Goal: Task Accomplishment & Management: Manage account settings

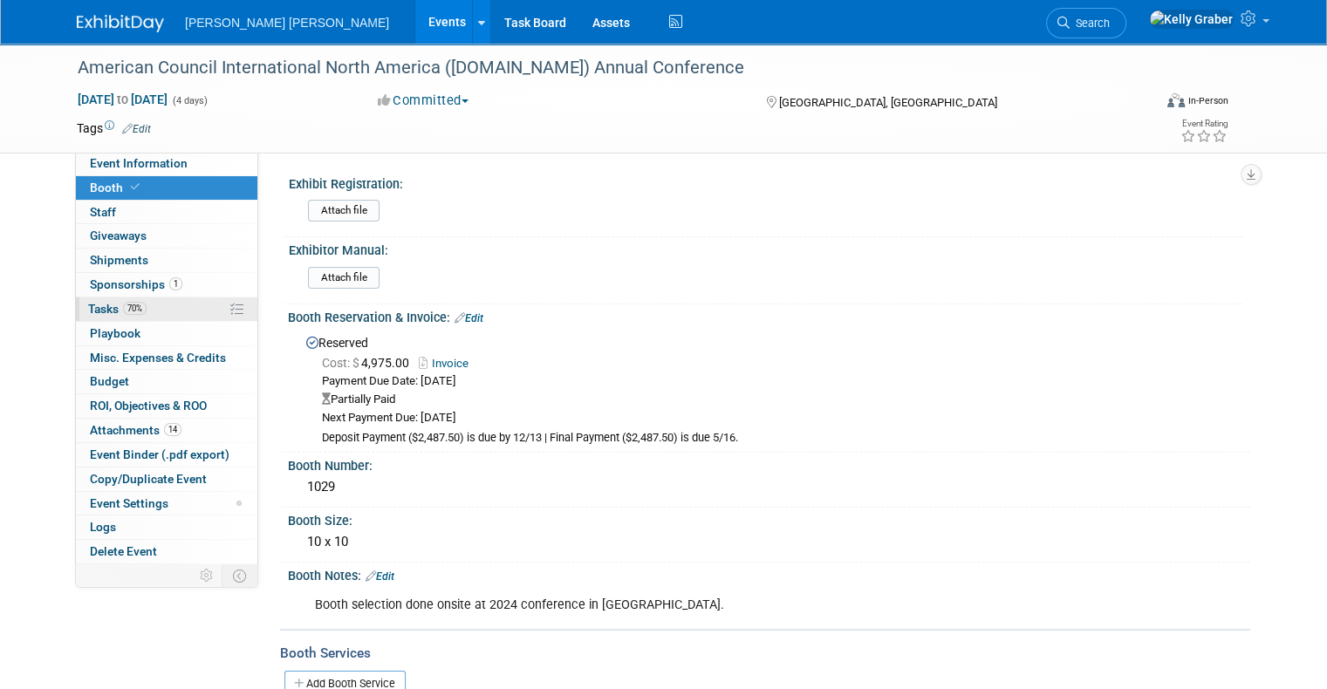
click at [89, 305] on span "Tasks 70%" at bounding box center [117, 309] width 58 height 14
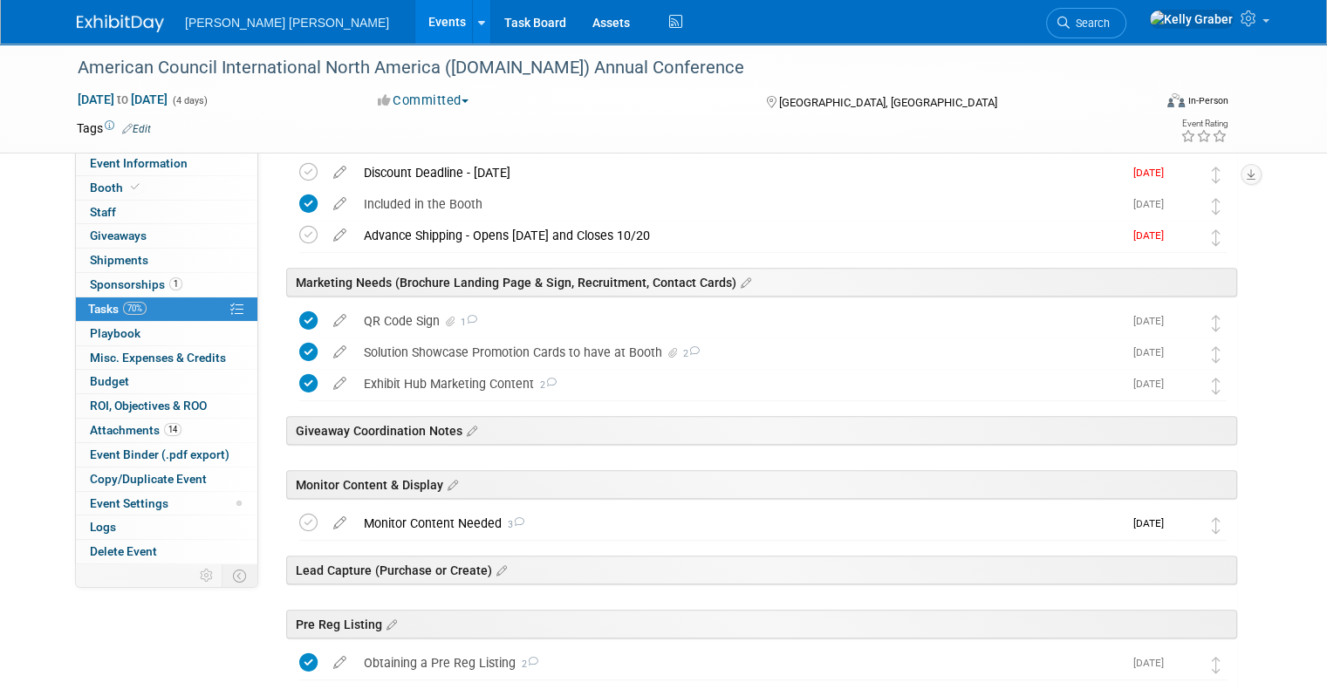
scroll to position [698, 0]
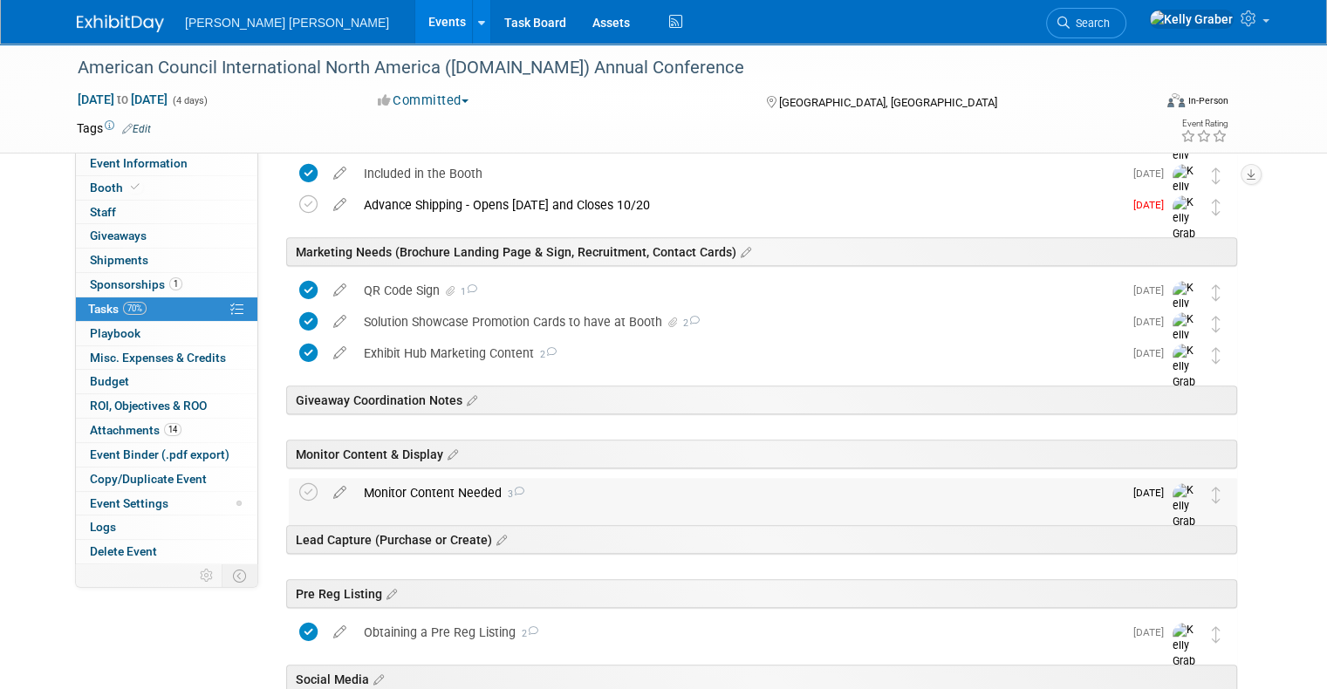
click at [412, 487] on div "Monitor Content Needed 3" at bounding box center [739, 493] width 768 height 30
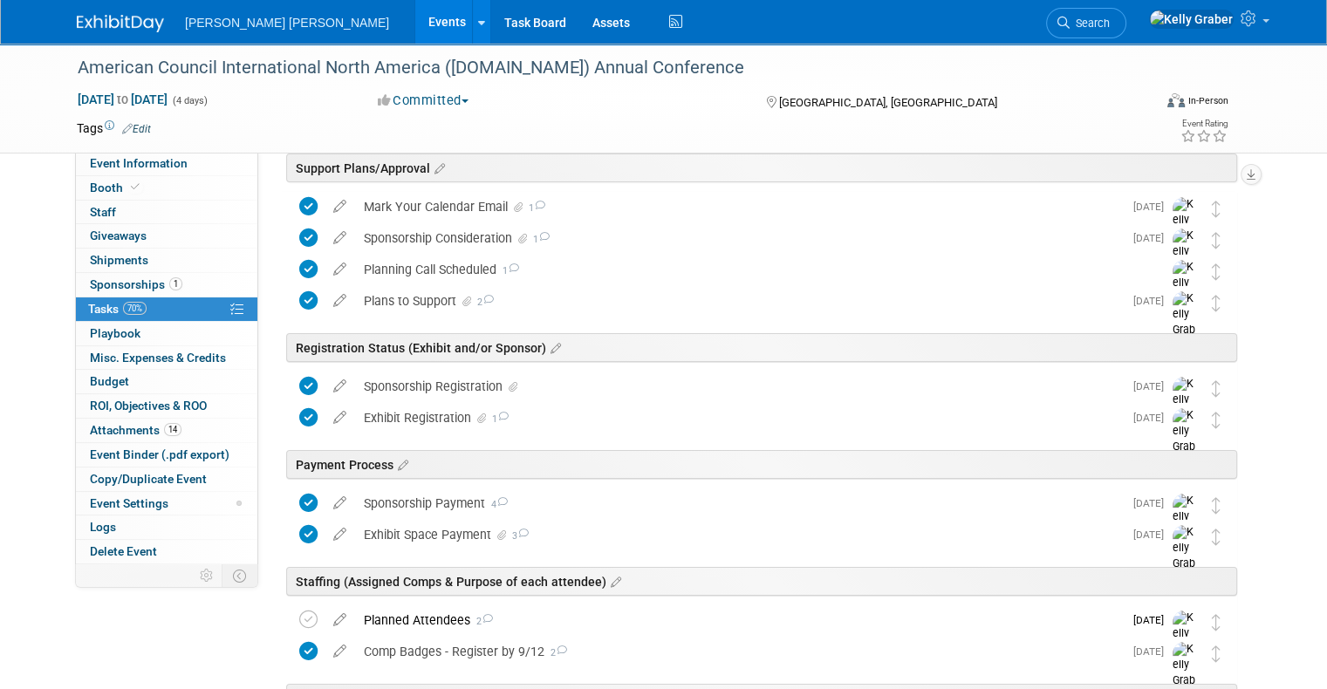
scroll to position [0, 0]
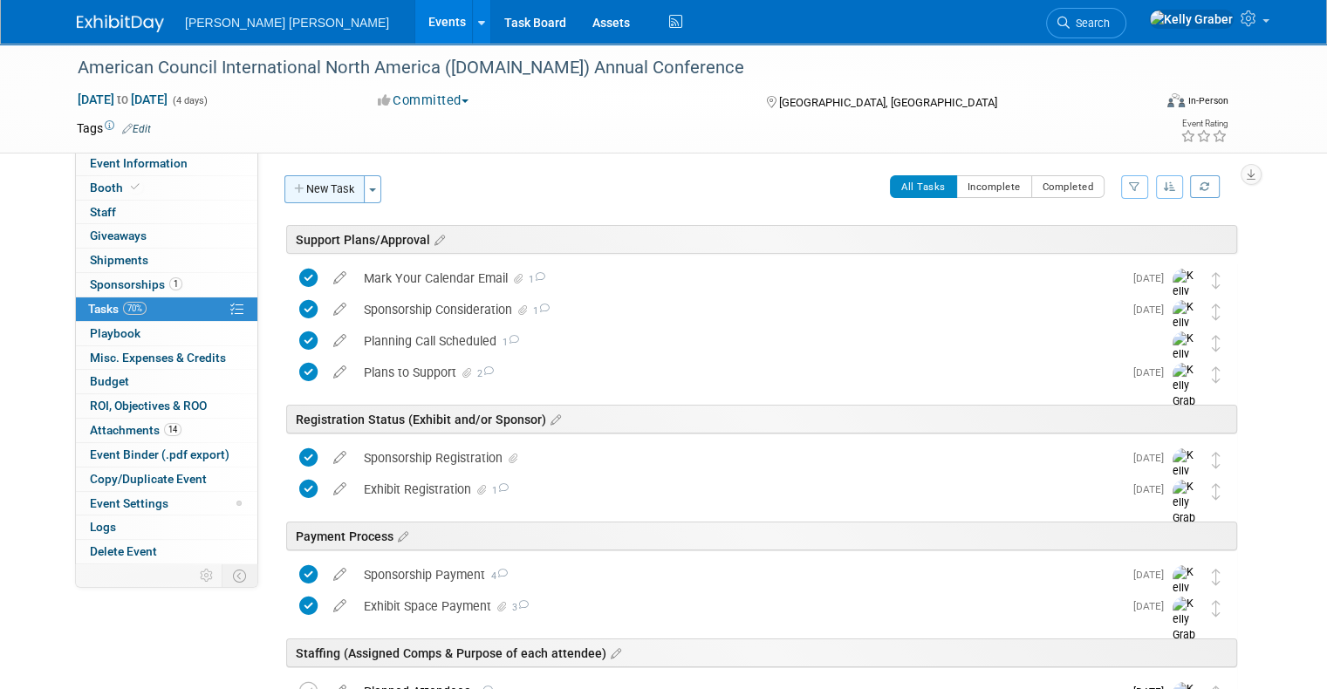
click at [315, 197] on button "New Task" at bounding box center [324, 189] width 80 height 28
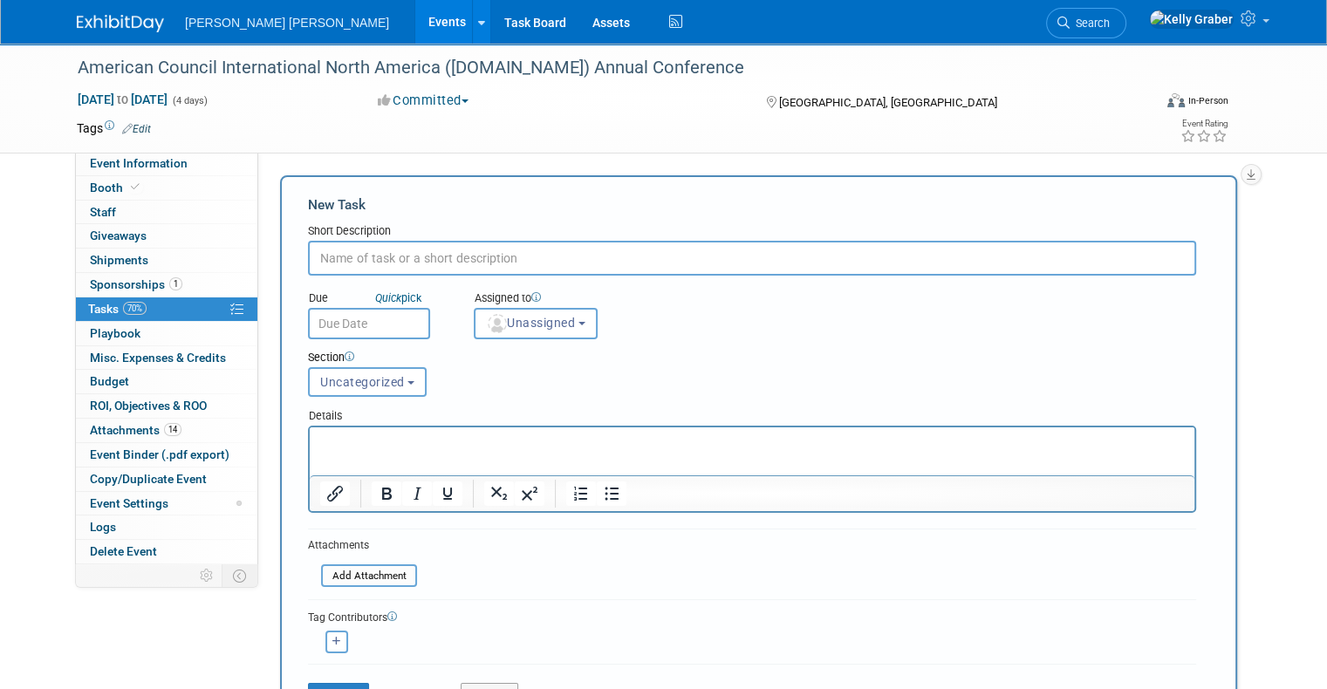
click at [350, 242] on input "text" at bounding box center [752, 258] width 888 height 35
type input "Monitor Rental"
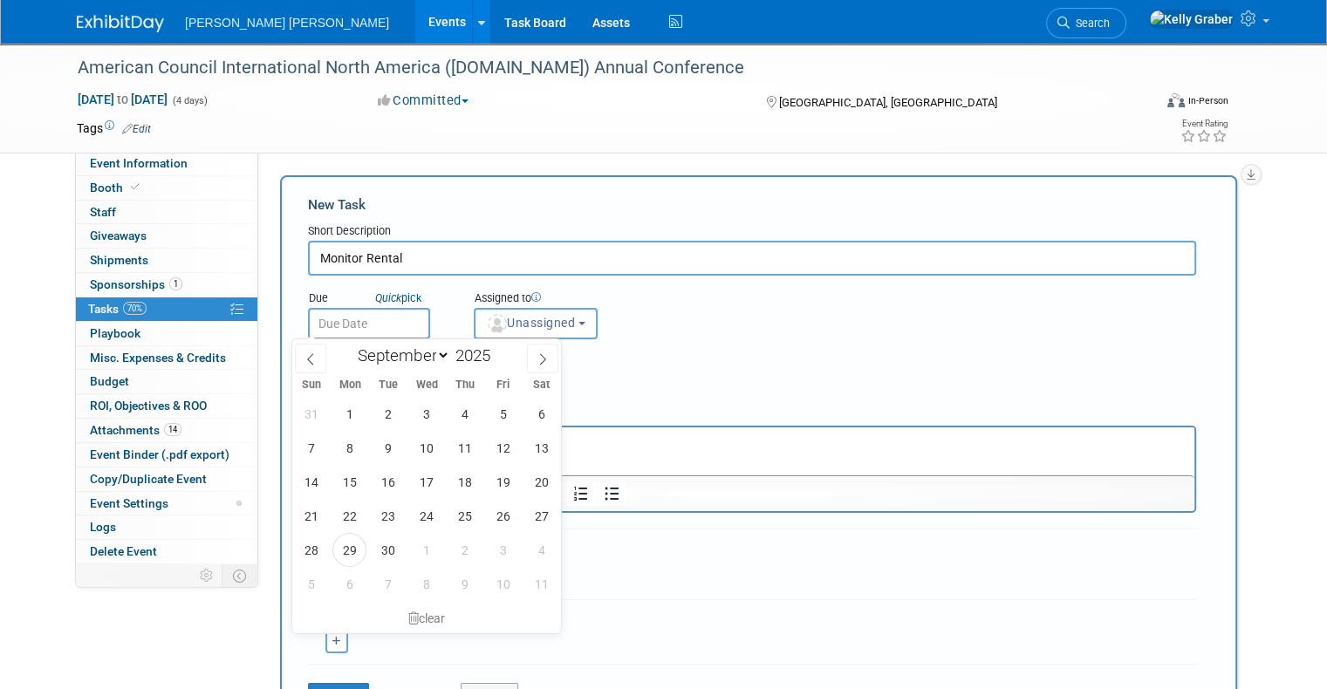
click at [347, 329] on input "text" at bounding box center [369, 323] width 122 height 31
click at [343, 551] on span "29" at bounding box center [349, 550] width 34 height 34
type input "[DATE]"
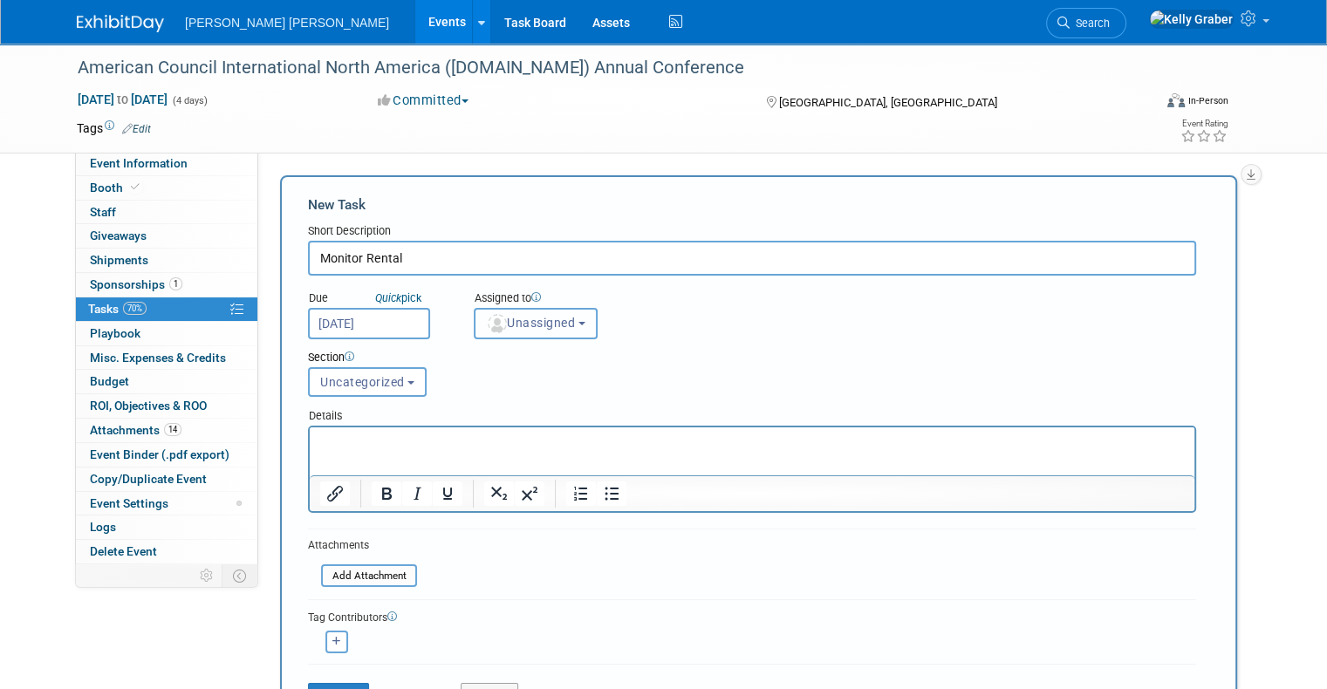
click at [527, 316] on span "Unassigned" at bounding box center [530, 323] width 89 height 14
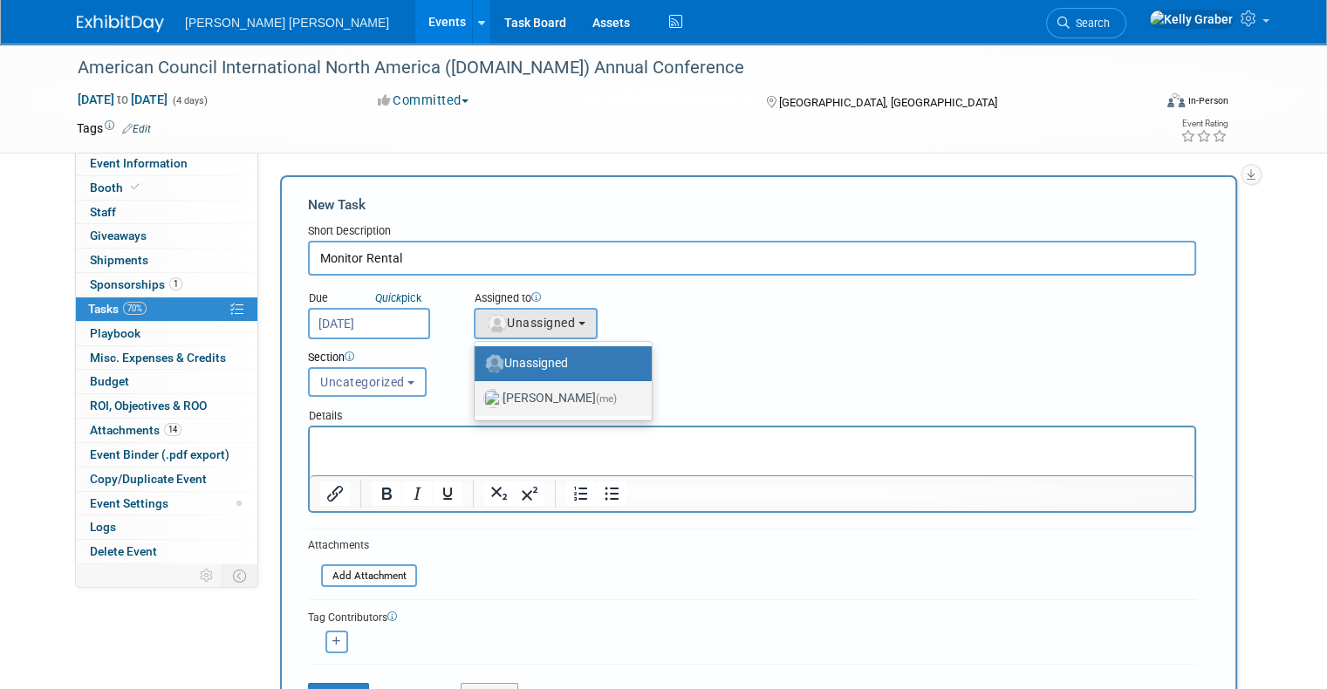
click at [518, 389] on label "[PERSON_NAME] (me)" at bounding box center [558, 399] width 151 height 28
click at [477, 391] on input "[PERSON_NAME] (me)" at bounding box center [471, 396] width 11 height 11
select select "ec37184c-c01f-4f21-939d-fe7fd02e2e7e"
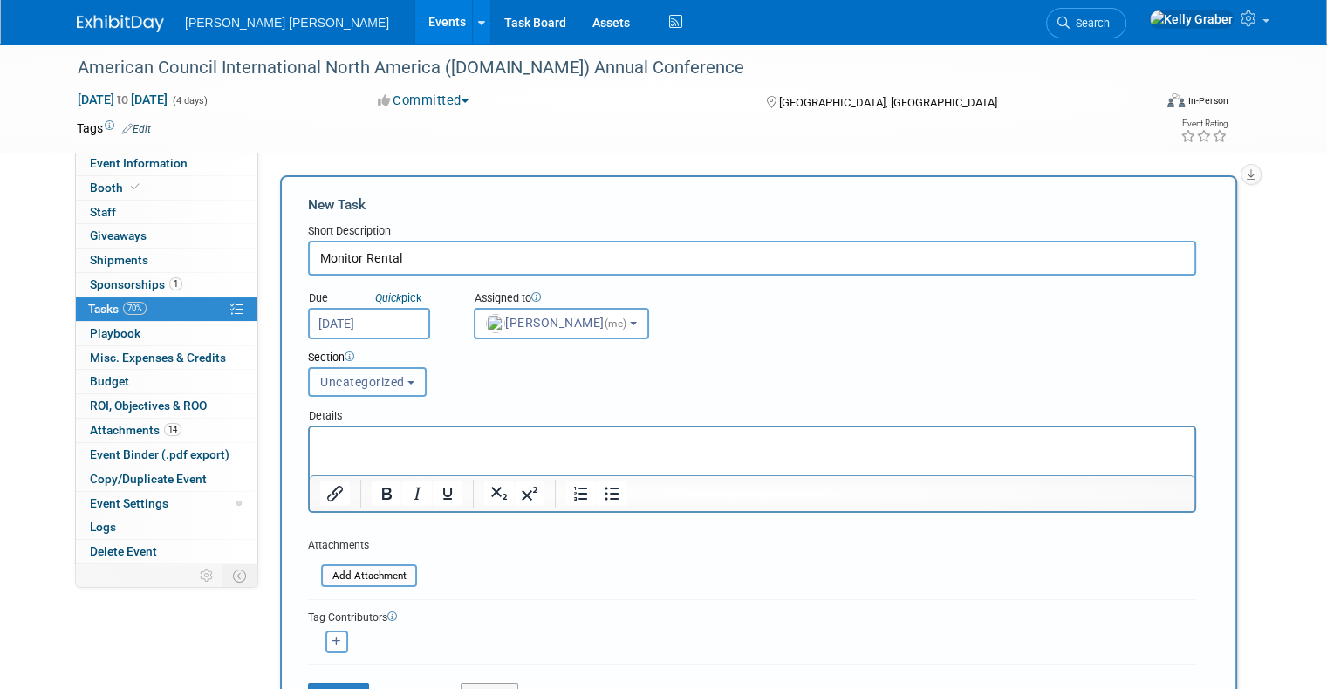
click at [357, 386] on span "Uncategorized" at bounding box center [362, 382] width 85 height 14
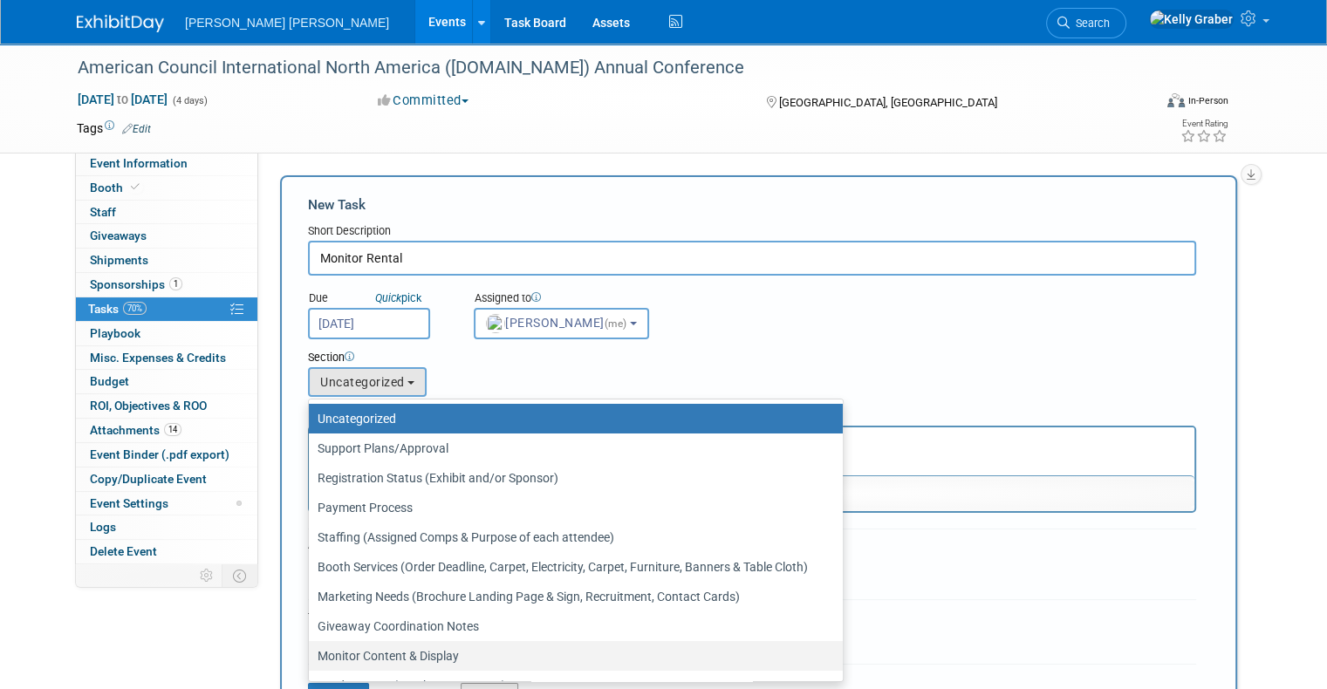
click at [364, 651] on label "Monitor Content & Display" at bounding box center [571, 656] width 508 height 23
click at [311, 651] on input "Monitor Content & Display" at bounding box center [305, 656] width 11 height 11
select select "11256256"
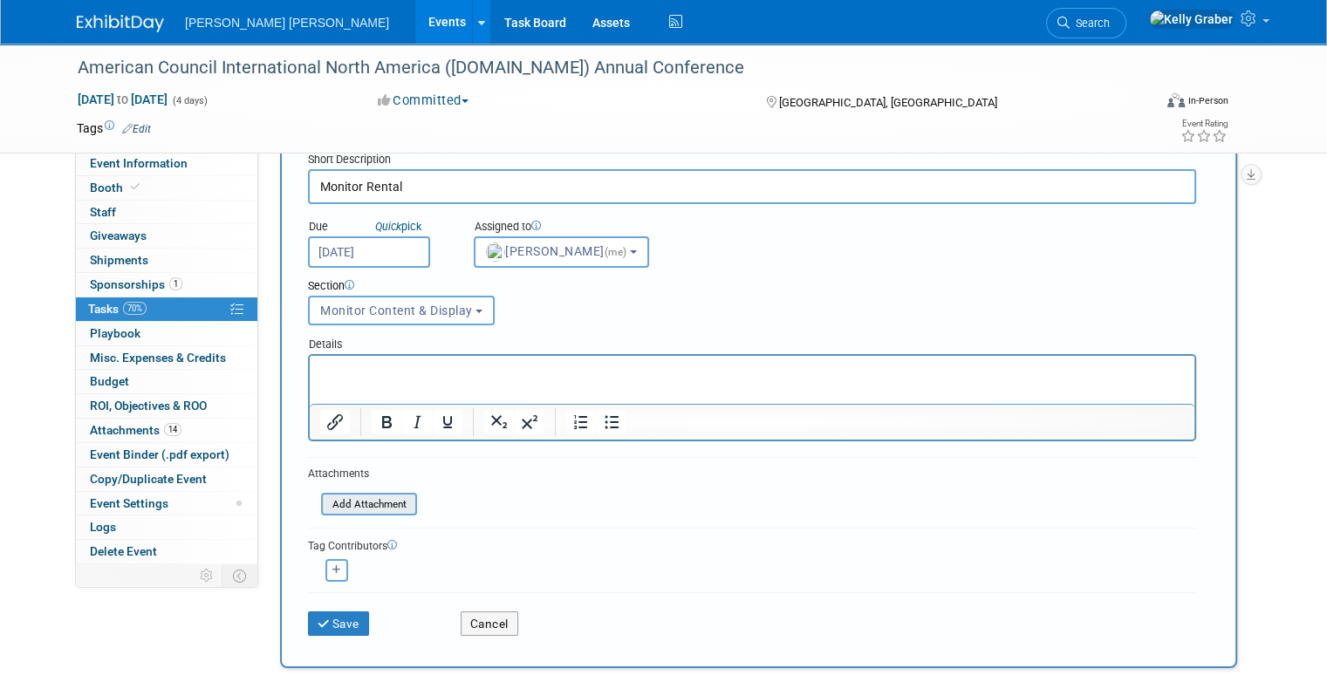
scroll to position [174, 0]
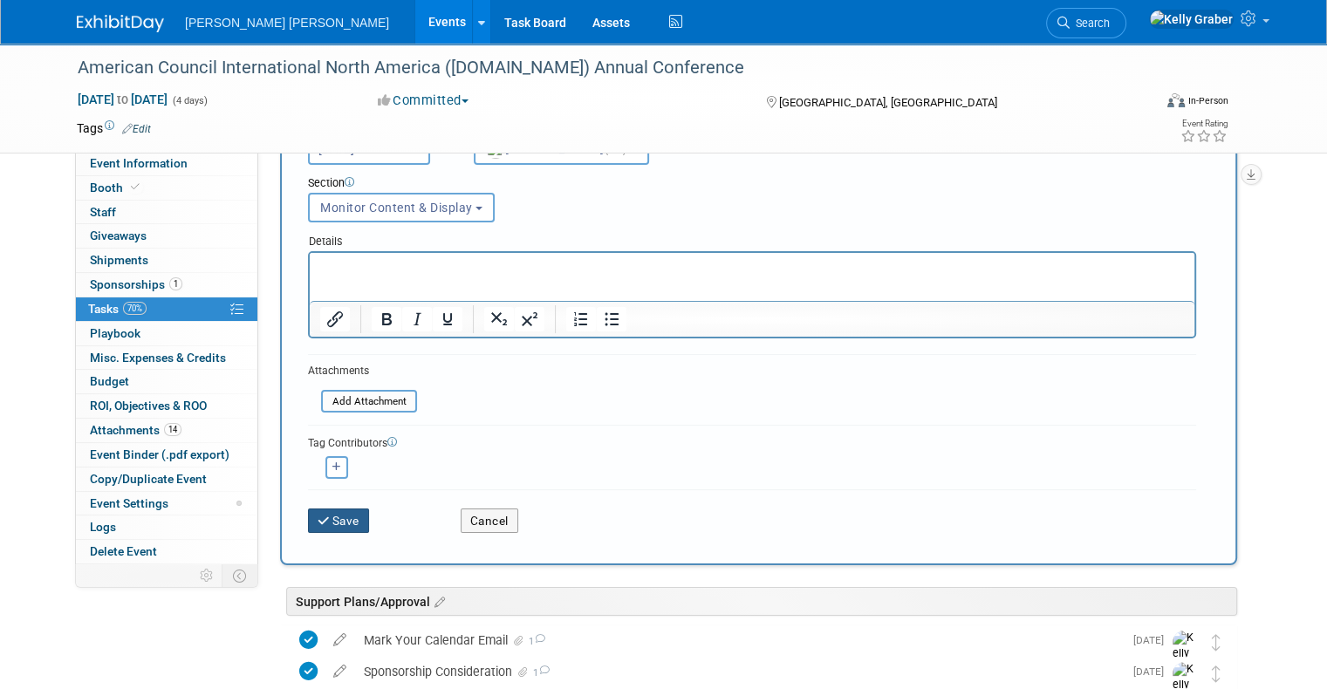
click at [331, 520] on button "Save" at bounding box center [338, 521] width 61 height 24
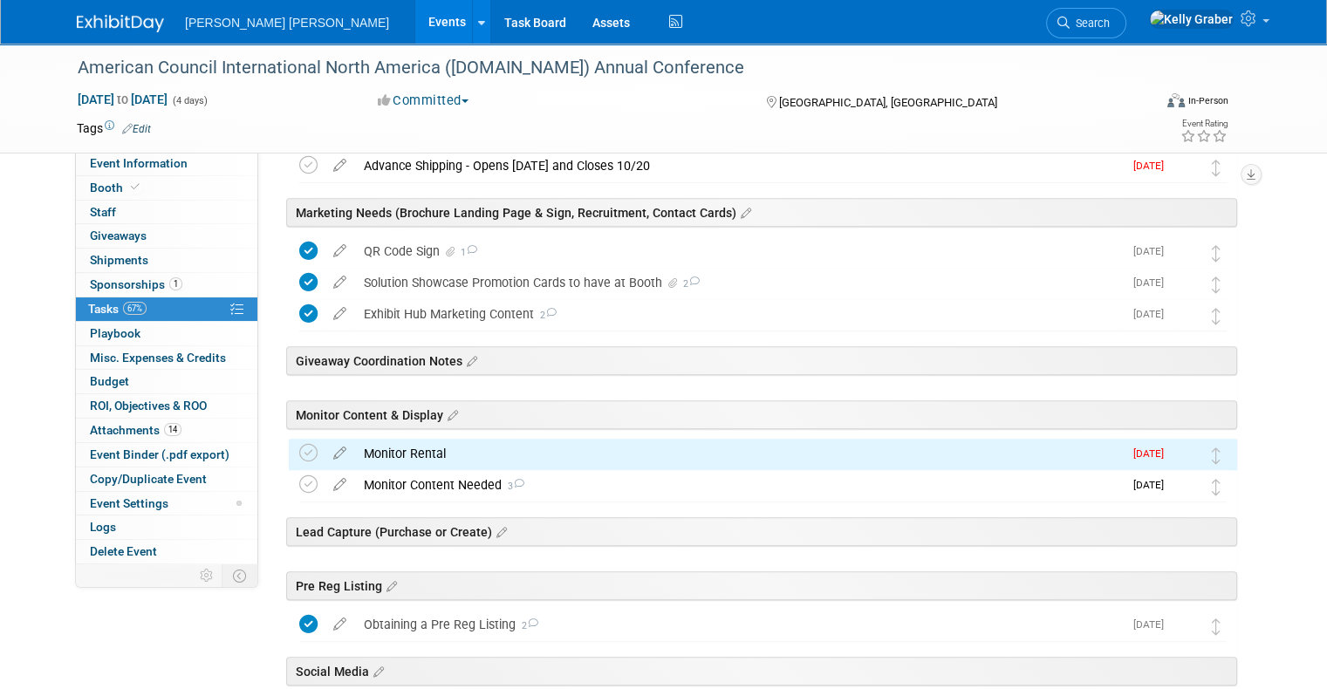
scroll to position [785, 0]
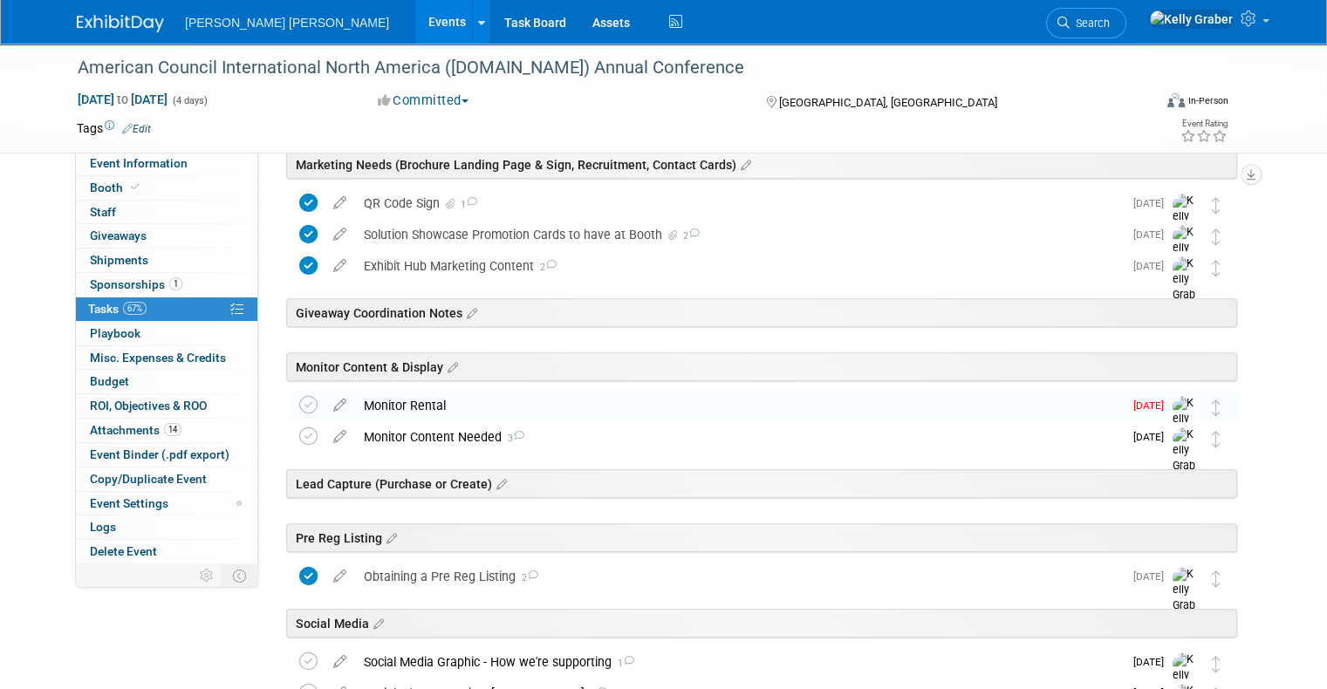
click at [391, 405] on div "Monitor Rental" at bounding box center [739, 406] width 768 height 30
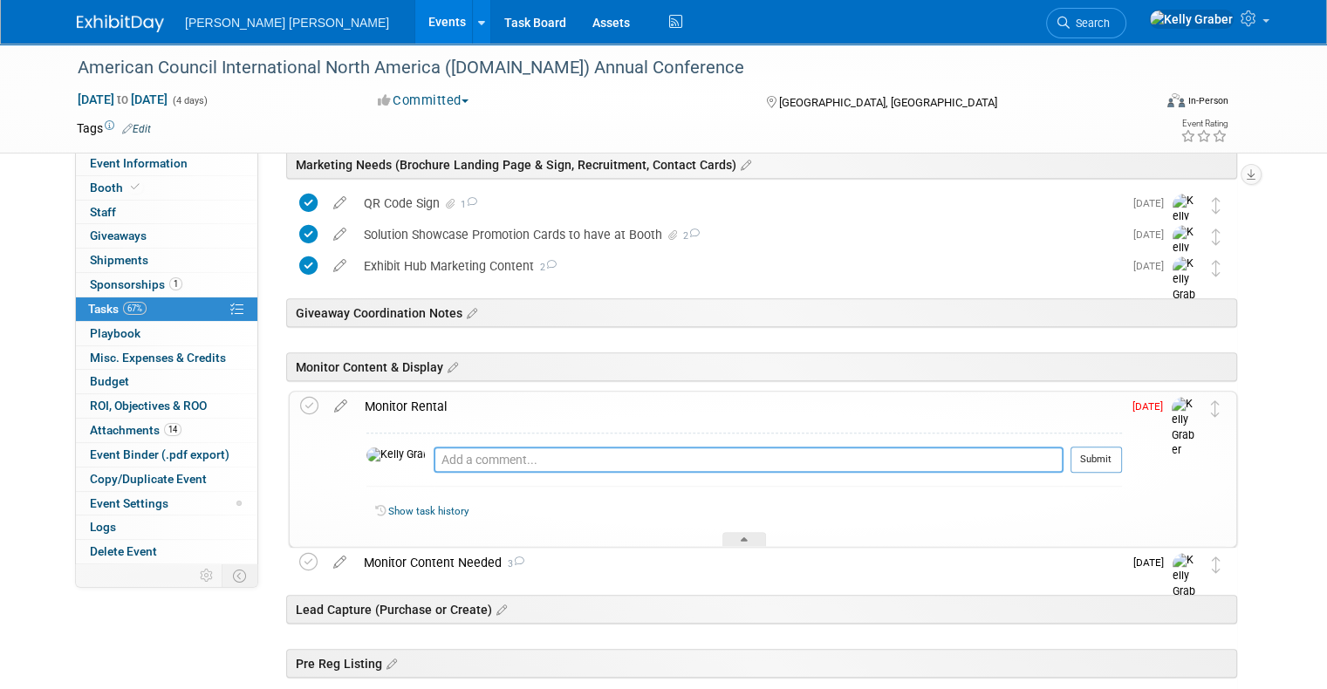
click at [433, 464] on textarea at bounding box center [748, 460] width 630 height 26
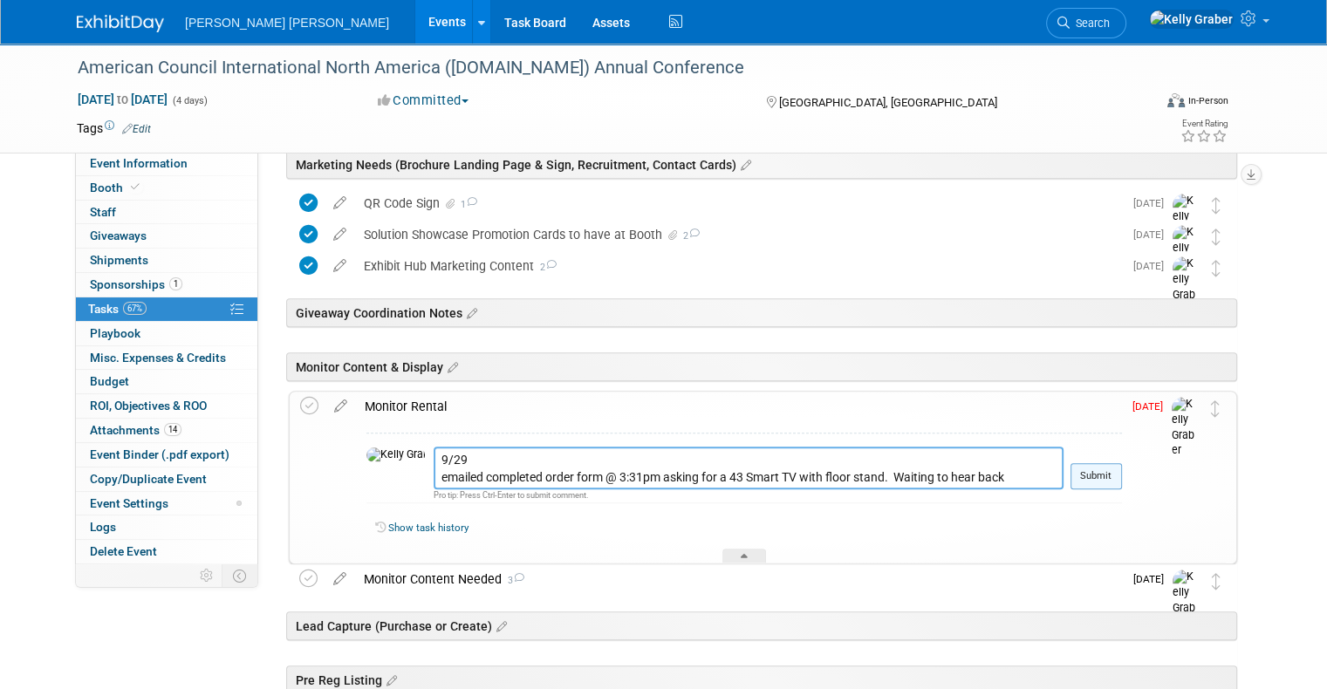
type textarea "9/29 emailed completed order form @ 3:31pm asking for a 43 Smart TV with floor …"
click at [1106, 481] on button "Submit" at bounding box center [1095, 476] width 51 height 26
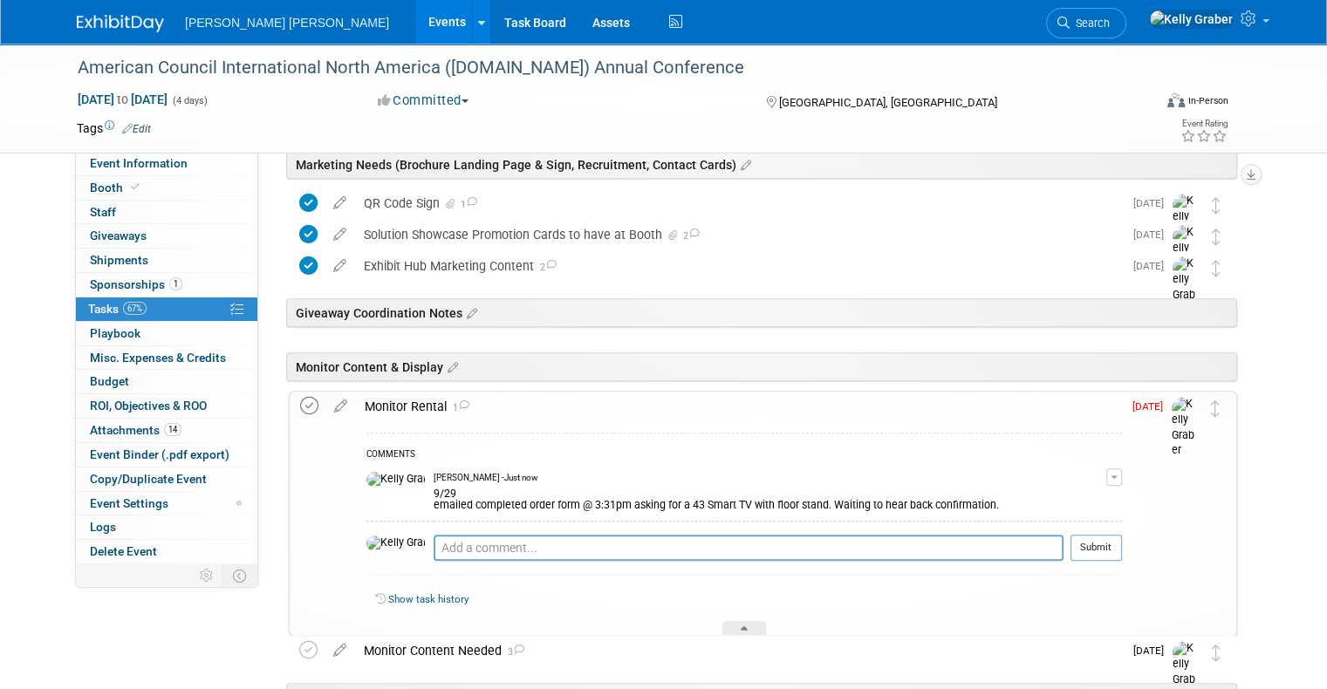
click at [300, 404] on icon at bounding box center [309, 406] width 18 height 18
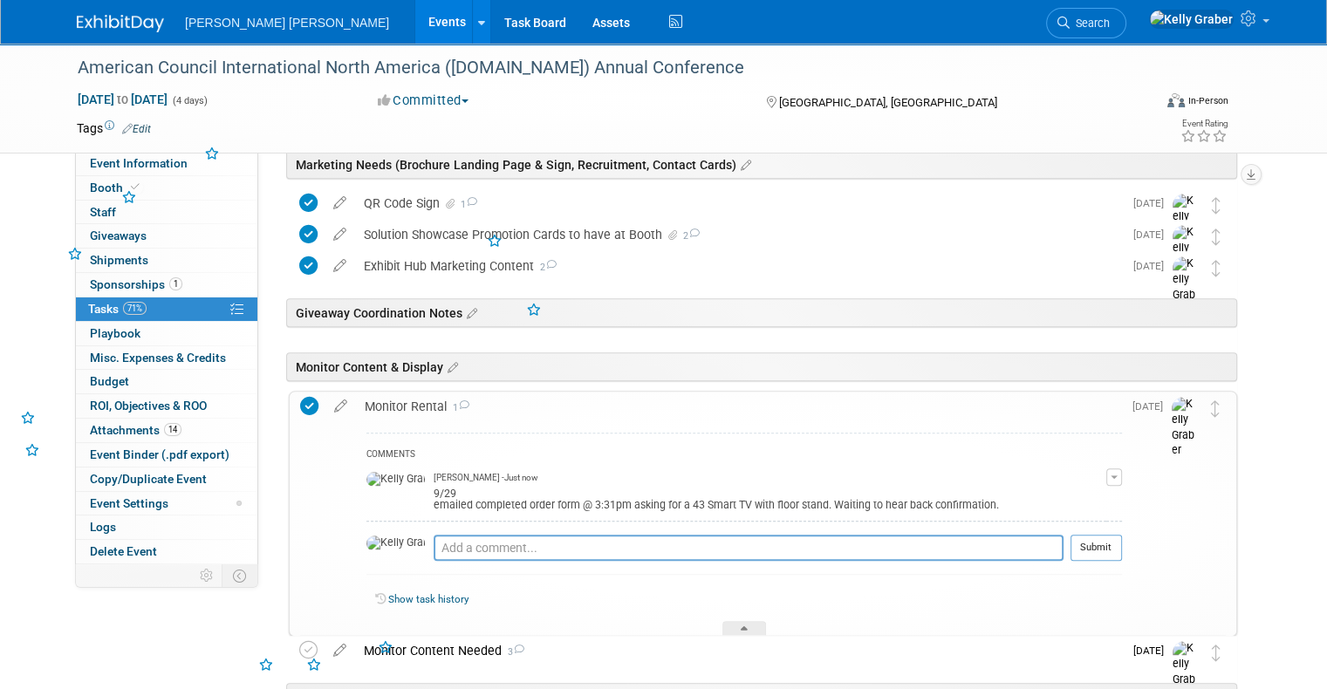
click at [739, 618] on div "Show task history" at bounding box center [743, 603] width 755 height 38
click at [739, 623] on div at bounding box center [744, 628] width 44 height 15
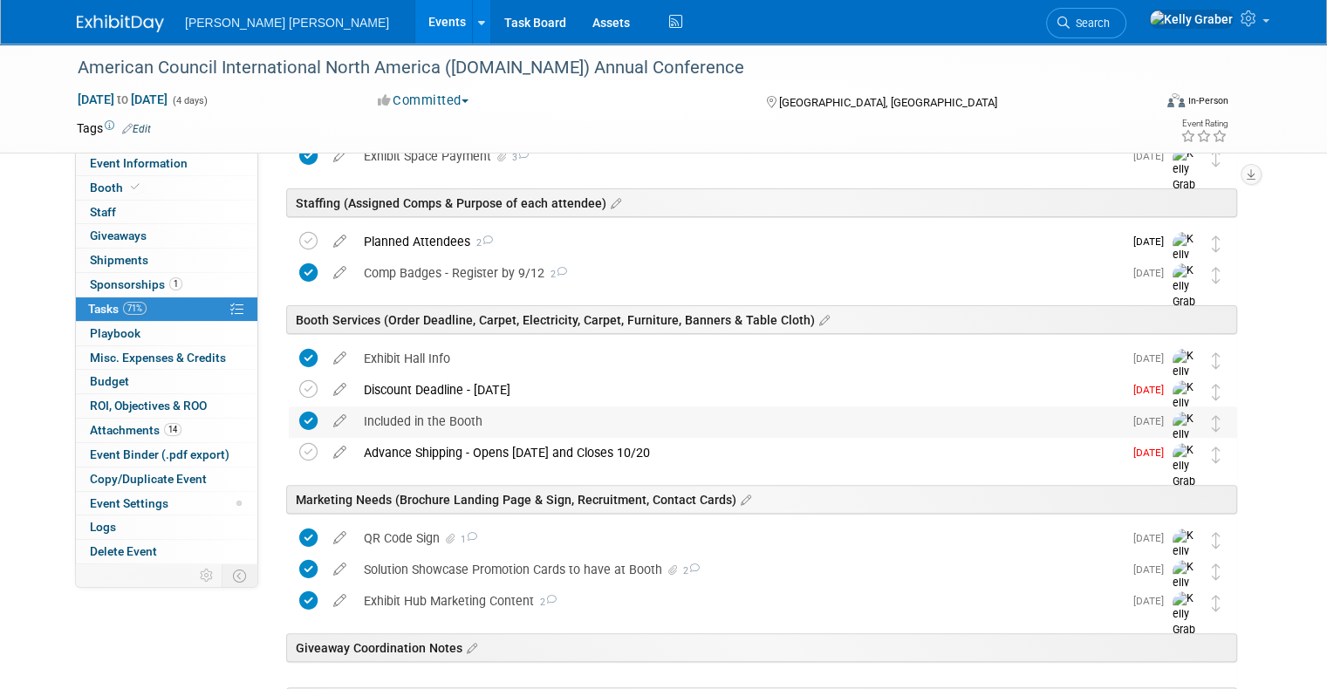
scroll to position [436, 0]
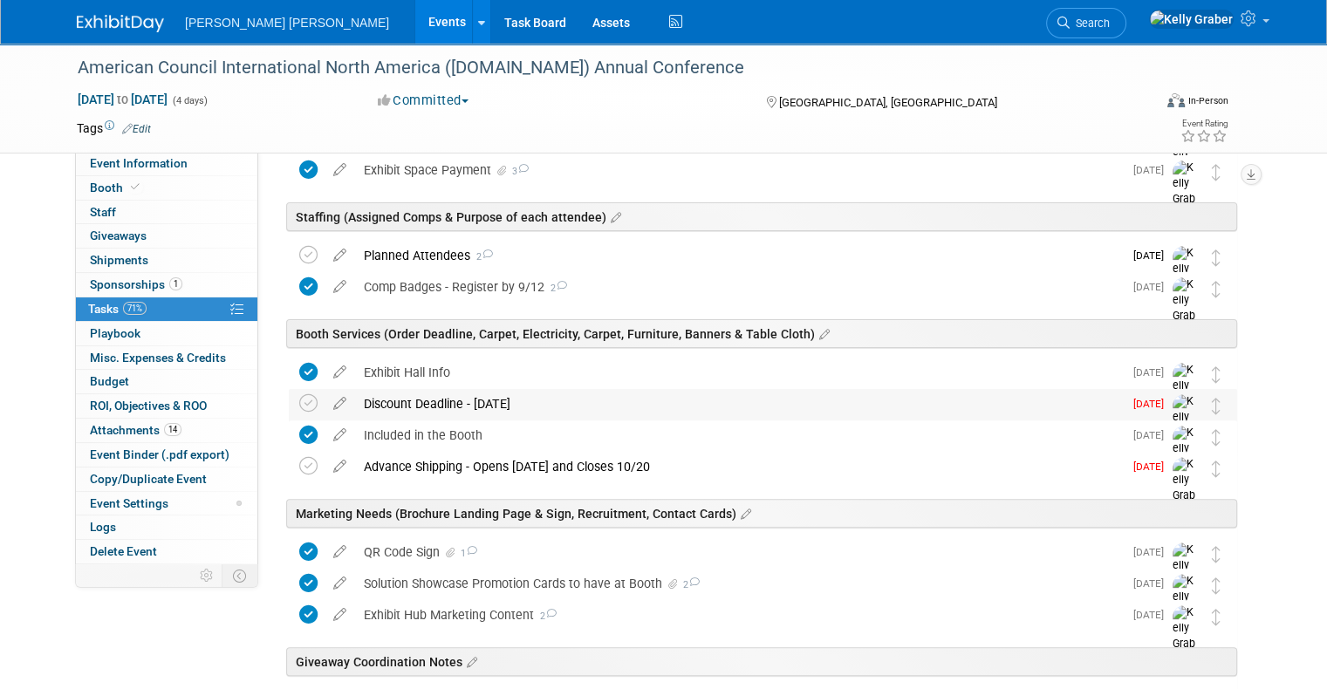
click at [429, 402] on div "Discount Deadline - [DATE]" at bounding box center [739, 404] width 768 height 30
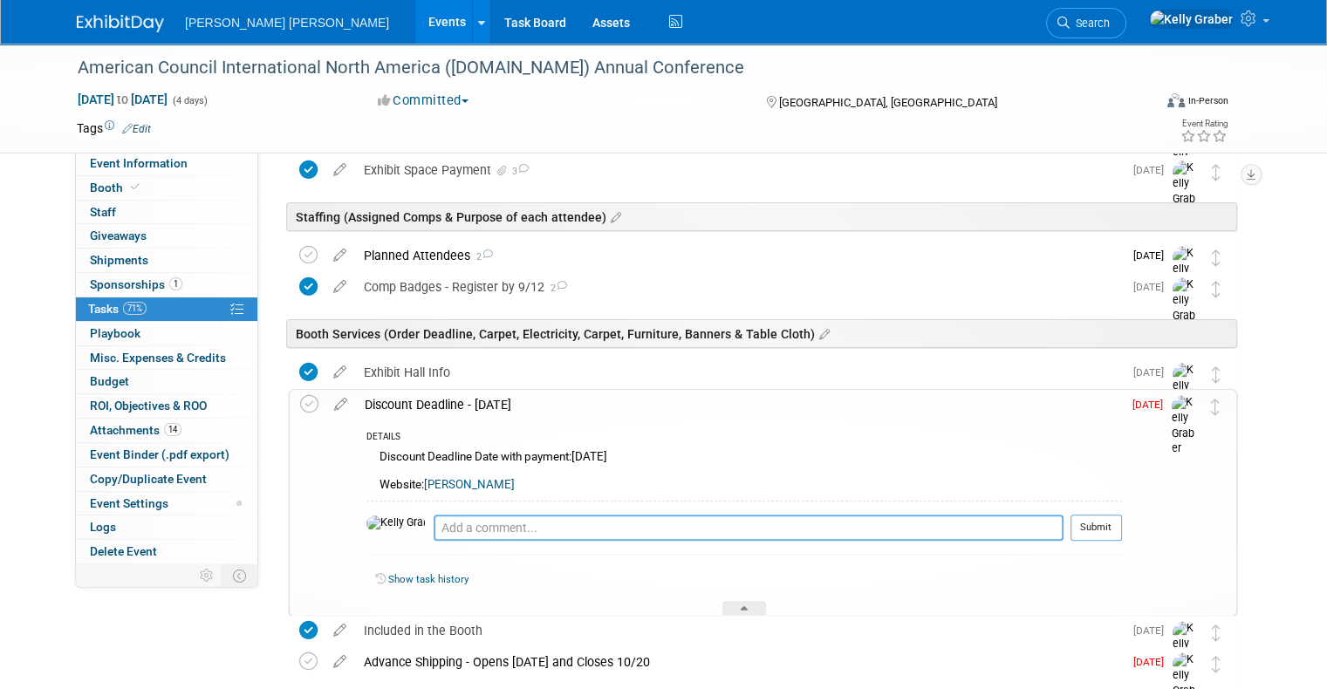
click at [439, 518] on textarea at bounding box center [748, 528] width 630 height 26
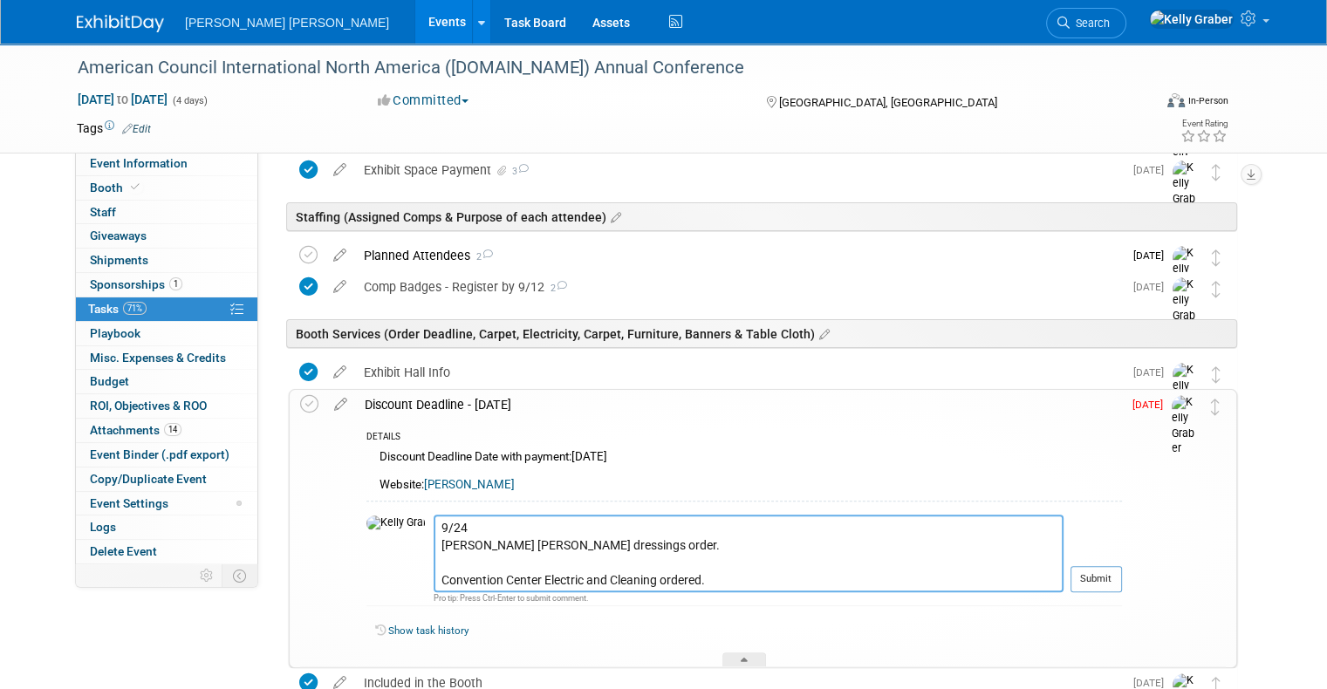
click at [562, 541] on textarea "9/24 [PERSON_NAME] [PERSON_NAME] dressings order. Convention Center Electric an…" at bounding box center [748, 554] width 630 height 78
click at [672, 583] on textarea "9/24 [PERSON_NAME] [PERSON_NAME] dressings ordered. Convention Center Electric …" at bounding box center [748, 554] width 630 height 78
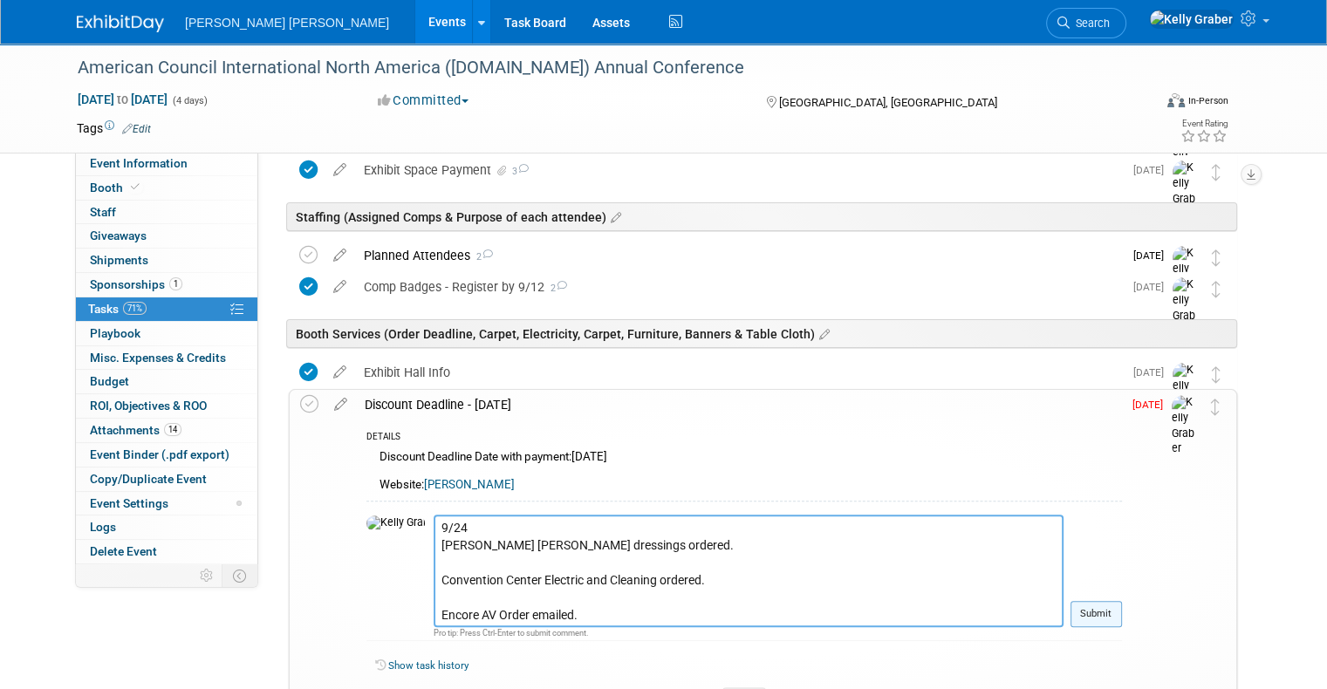
type textarea "9/24 [PERSON_NAME] [PERSON_NAME] dressings ordered. Convention Center Electric …"
click at [1116, 615] on button "Submit" at bounding box center [1095, 614] width 51 height 26
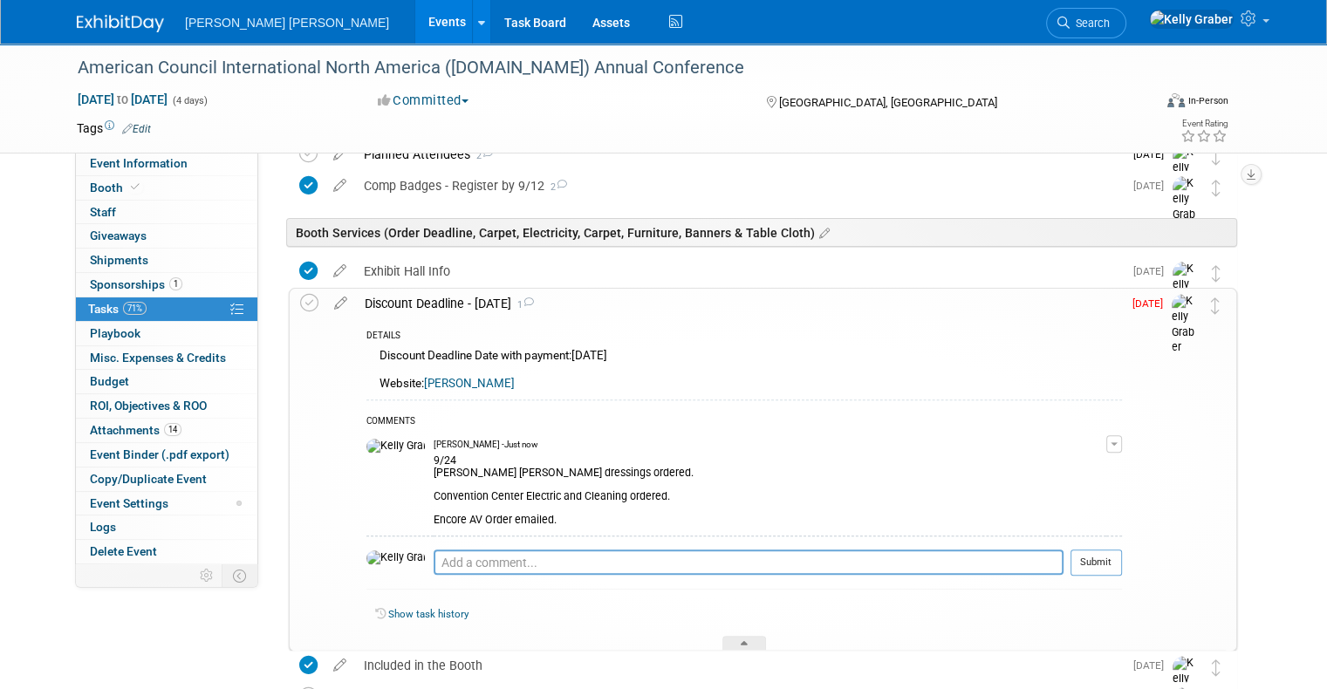
scroll to position [611, 0]
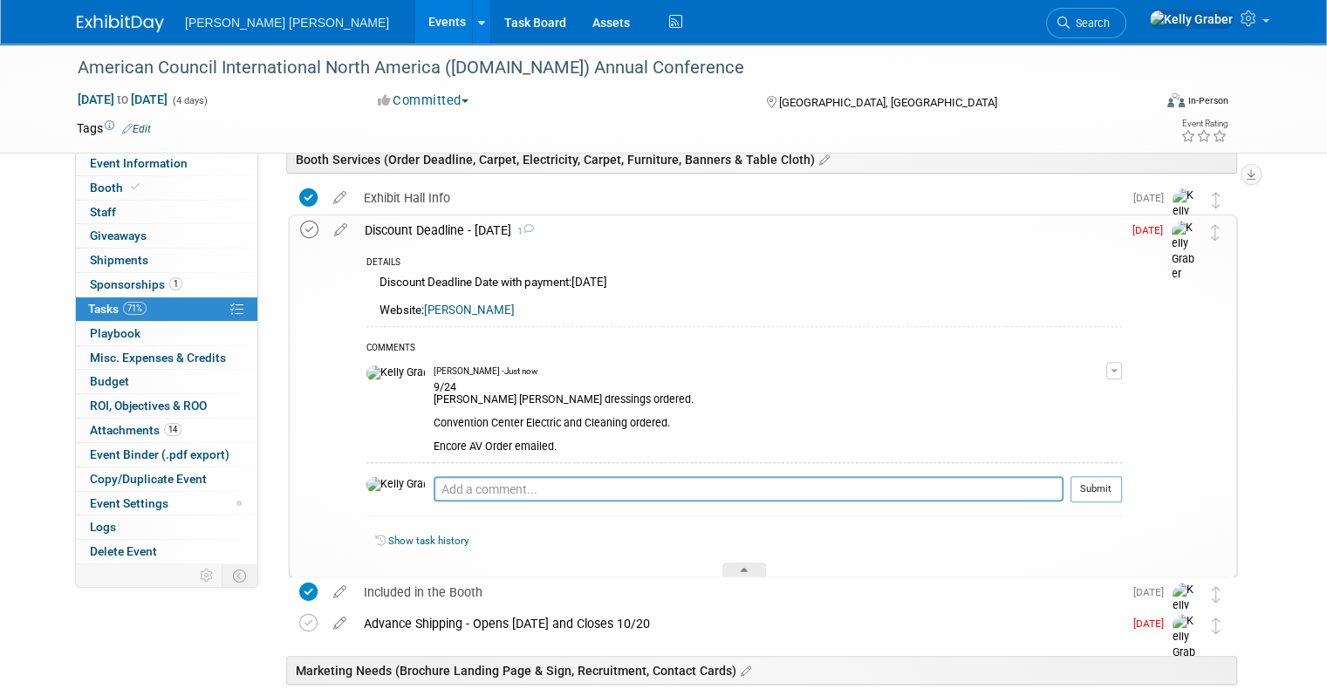
click at [300, 228] on icon at bounding box center [309, 230] width 18 height 18
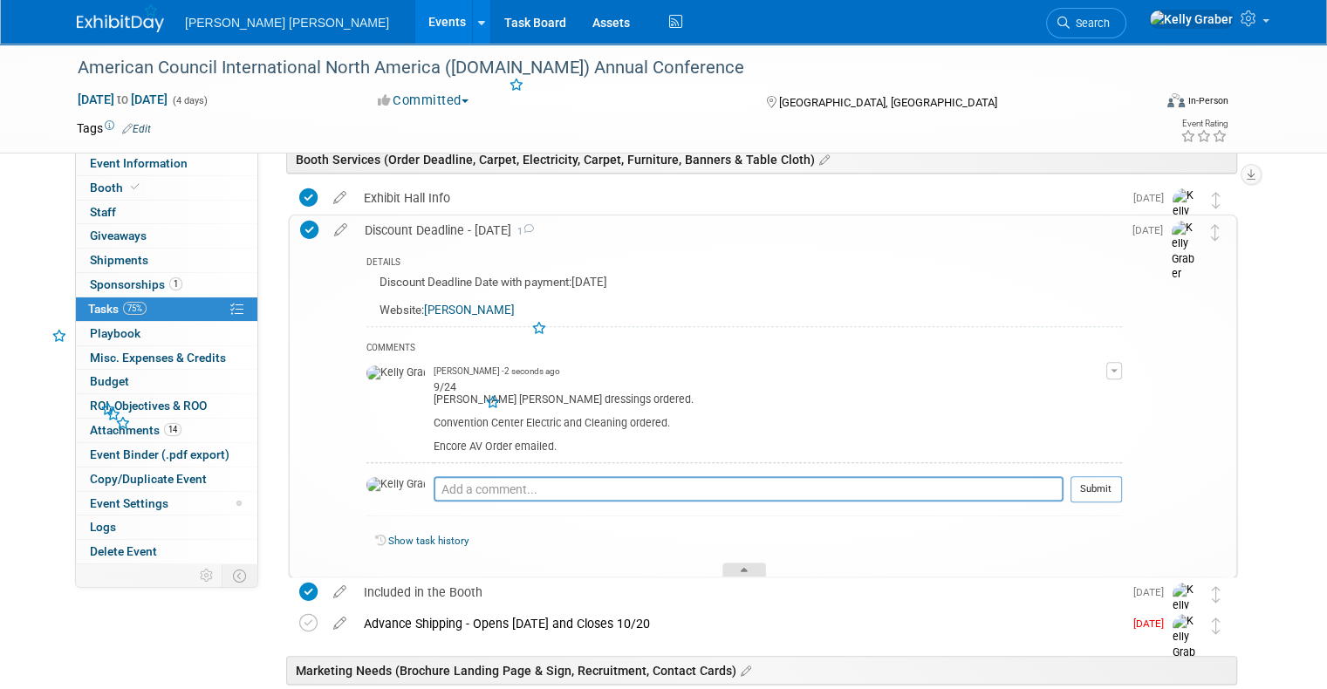
click at [734, 569] on div at bounding box center [744, 570] width 44 height 15
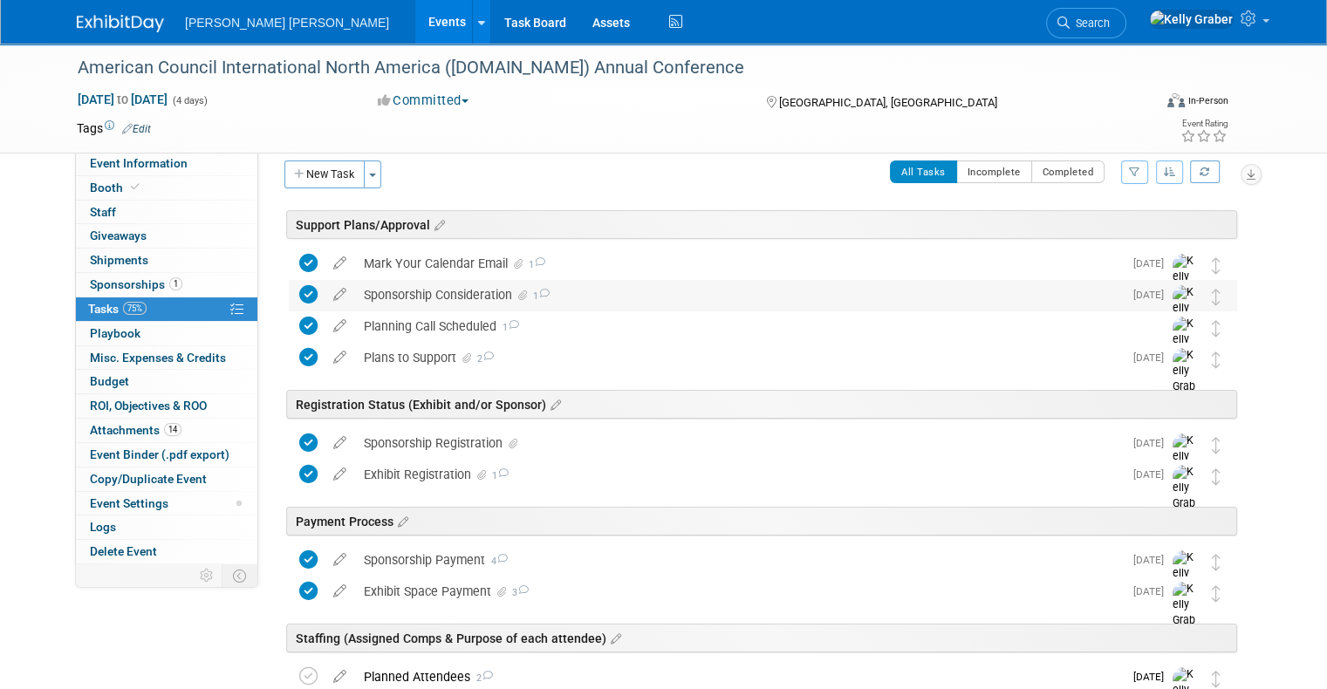
scroll to position [0, 0]
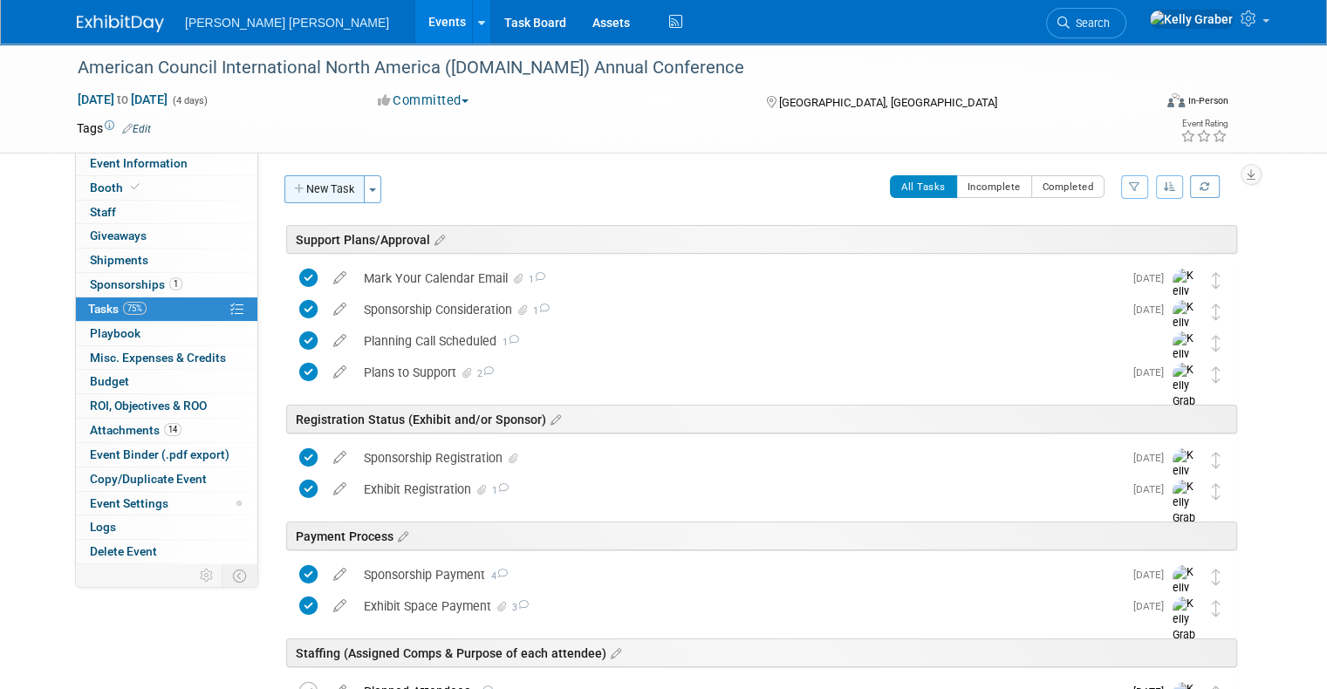
click at [306, 189] on button "New Task" at bounding box center [324, 189] width 80 height 28
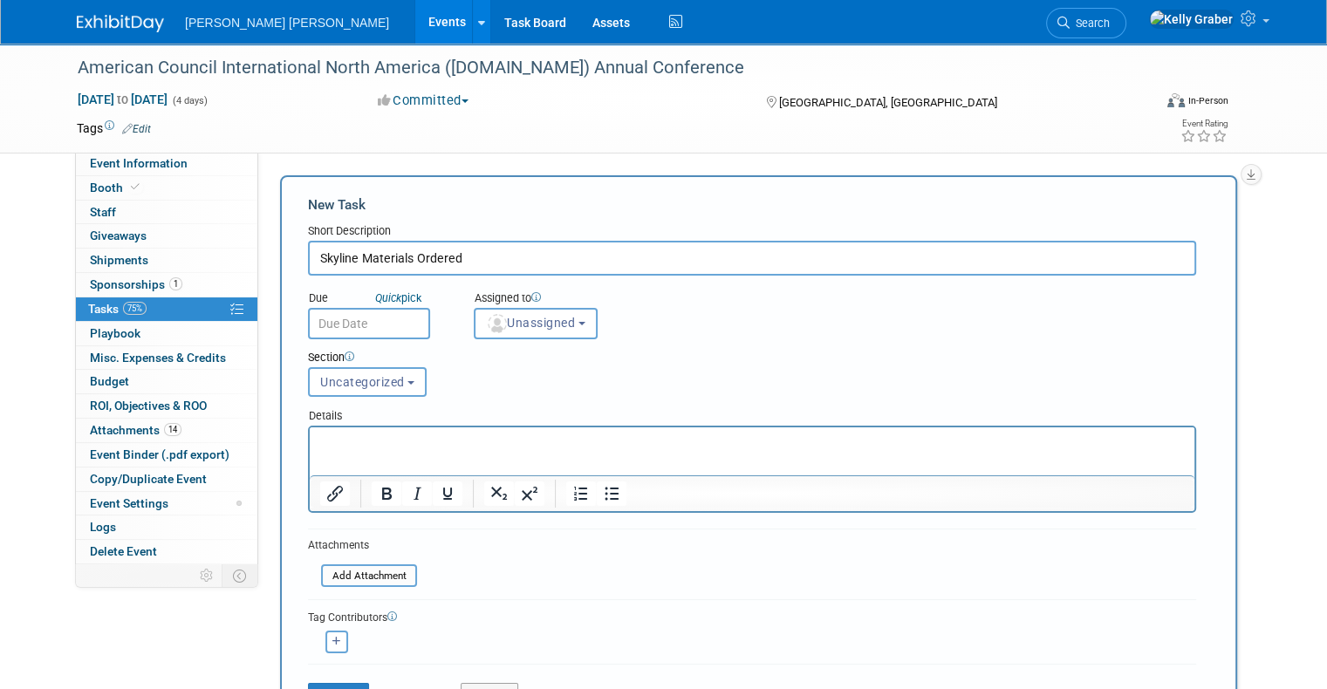
type input "Skyline Materials Ordered"
click at [349, 316] on input "text" at bounding box center [369, 323] width 122 height 31
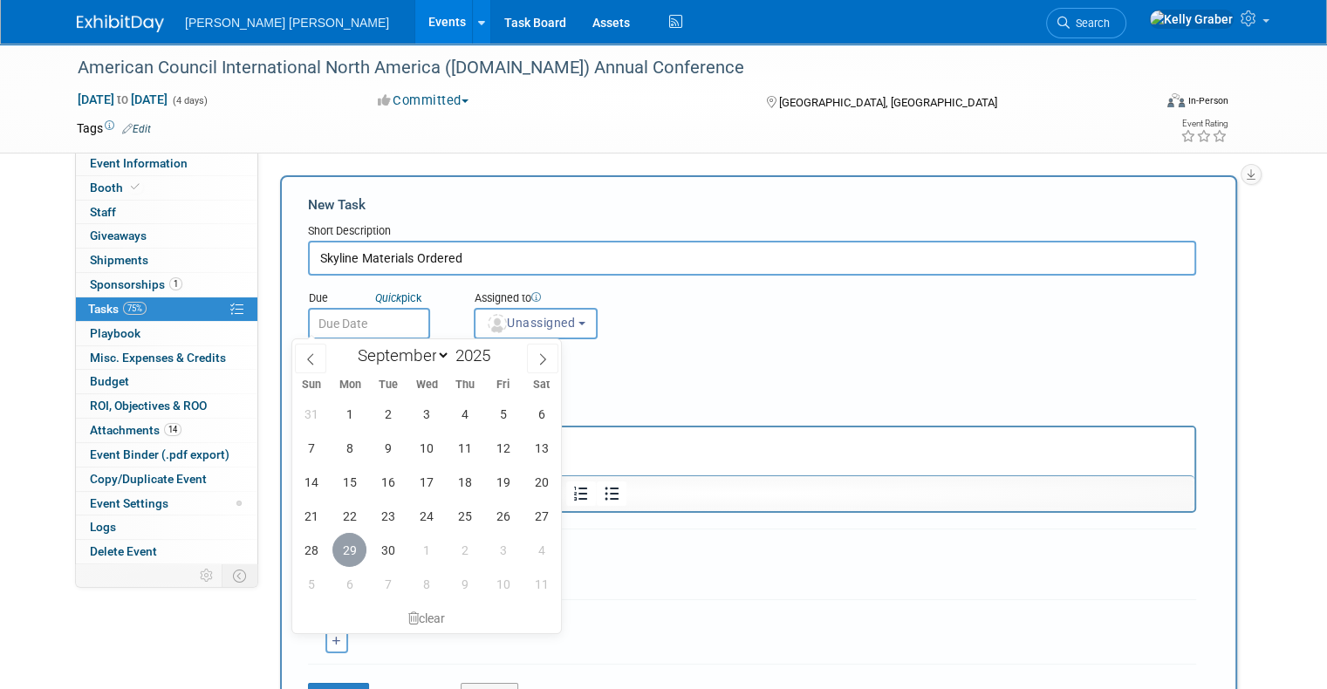
click at [355, 551] on span "29" at bounding box center [349, 550] width 34 height 34
type input "[DATE]"
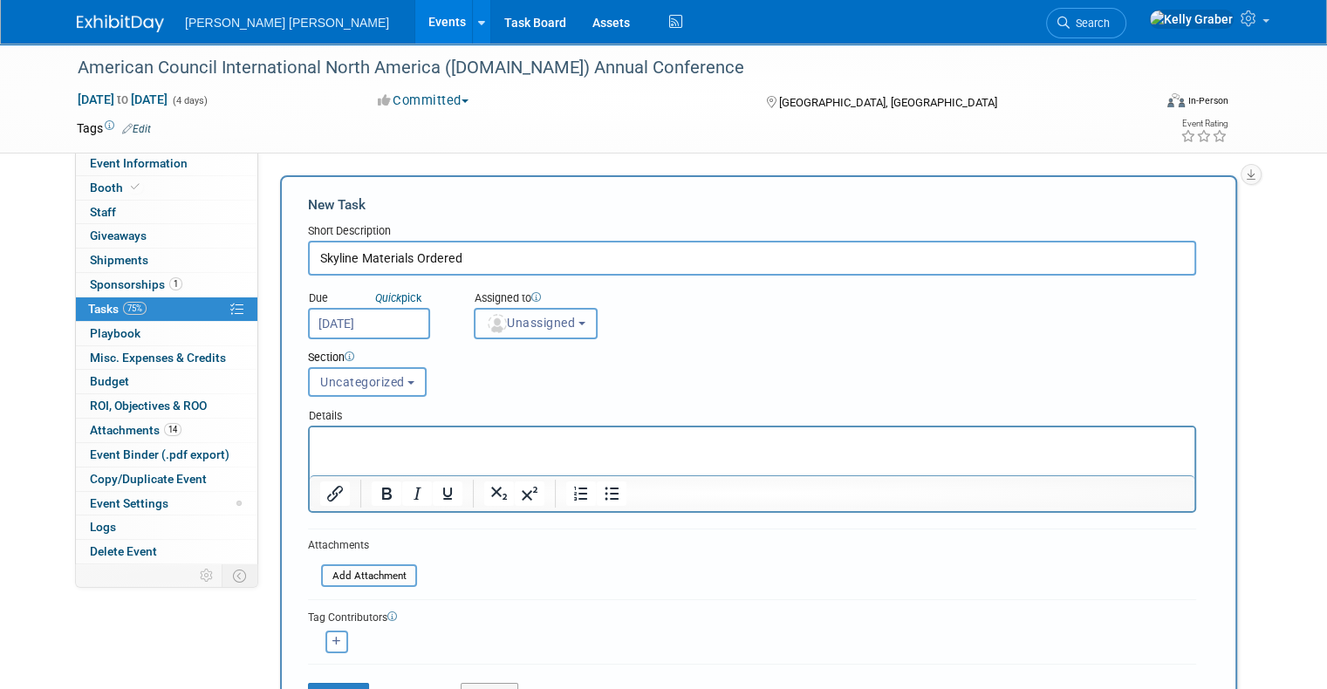
click at [502, 323] on span "Unassigned" at bounding box center [530, 323] width 89 height 14
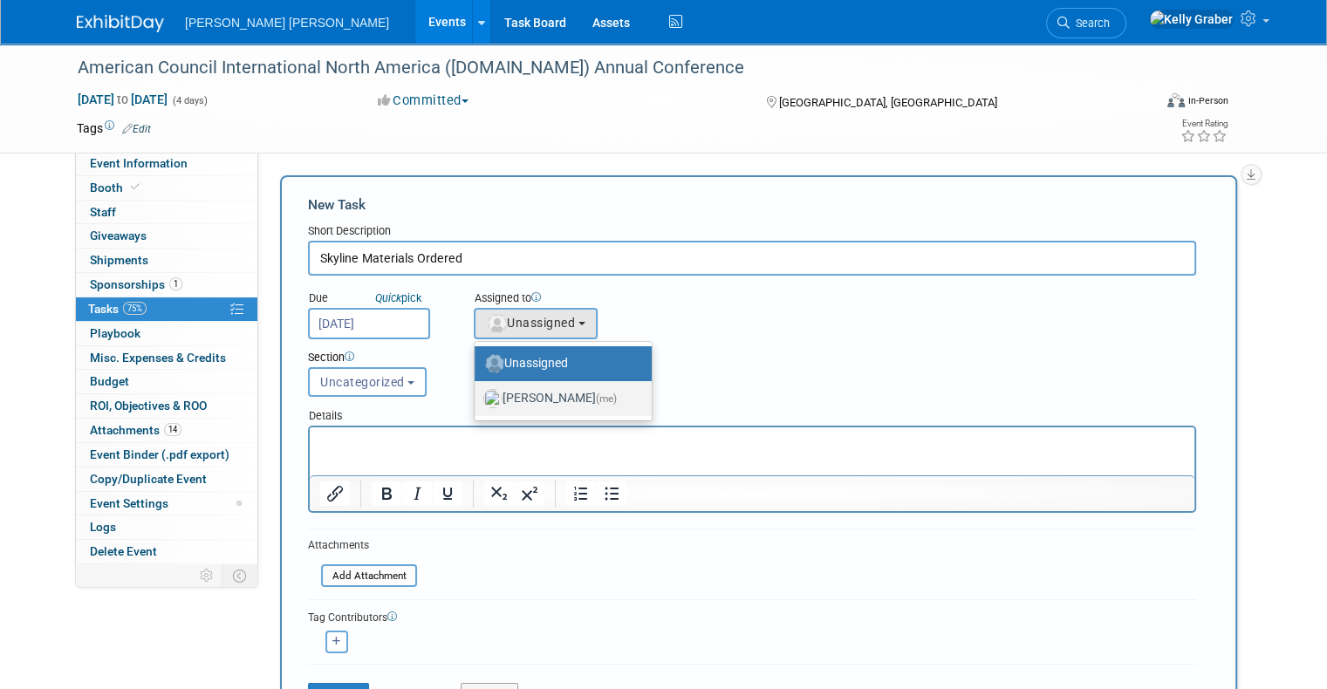
click at [510, 390] on label "[PERSON_NAME] (me)" at bounding box center [558, 399] width 151 height 28
click at [477, 391] on input "[PERSON_NAME] (me)" at bounding box center [471, 396] width 11 height 11
select select "ec37184c-c01f-4f21-939d-fe7fd02e2e7e"
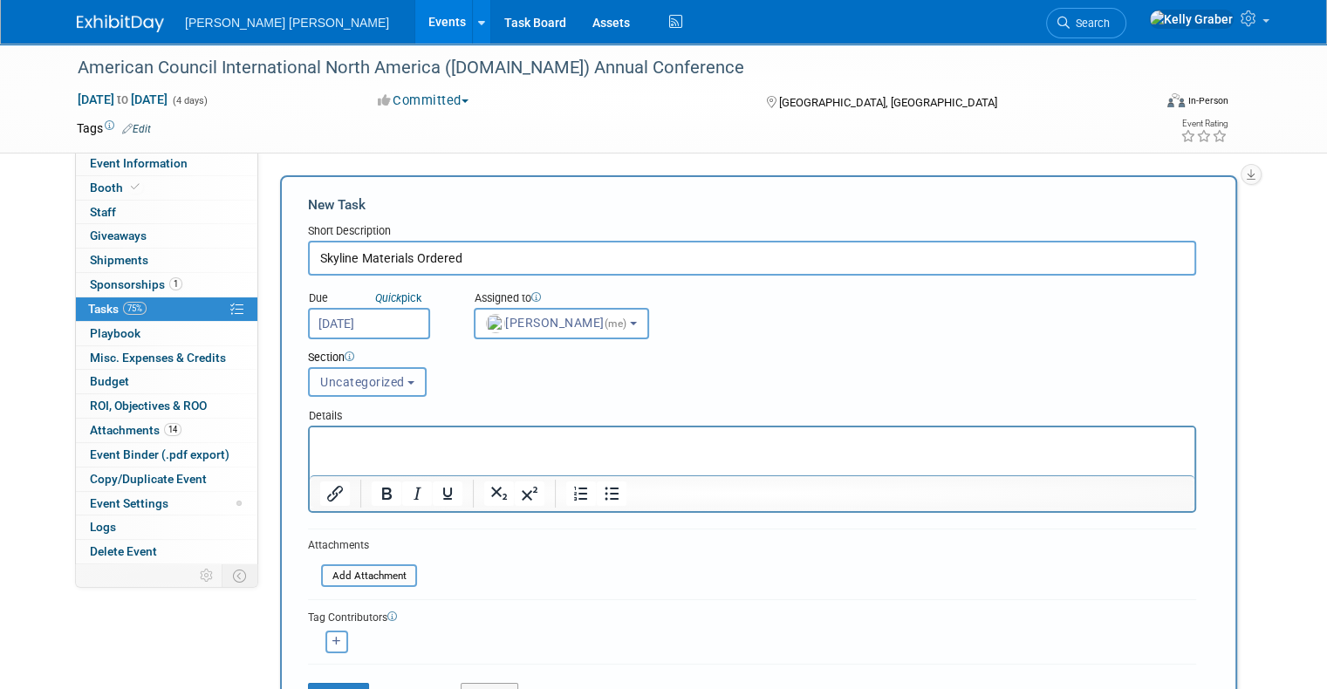
click at [352, 382] on span "Uncategorized" at bounding box center [362, 382] width 85 height 14
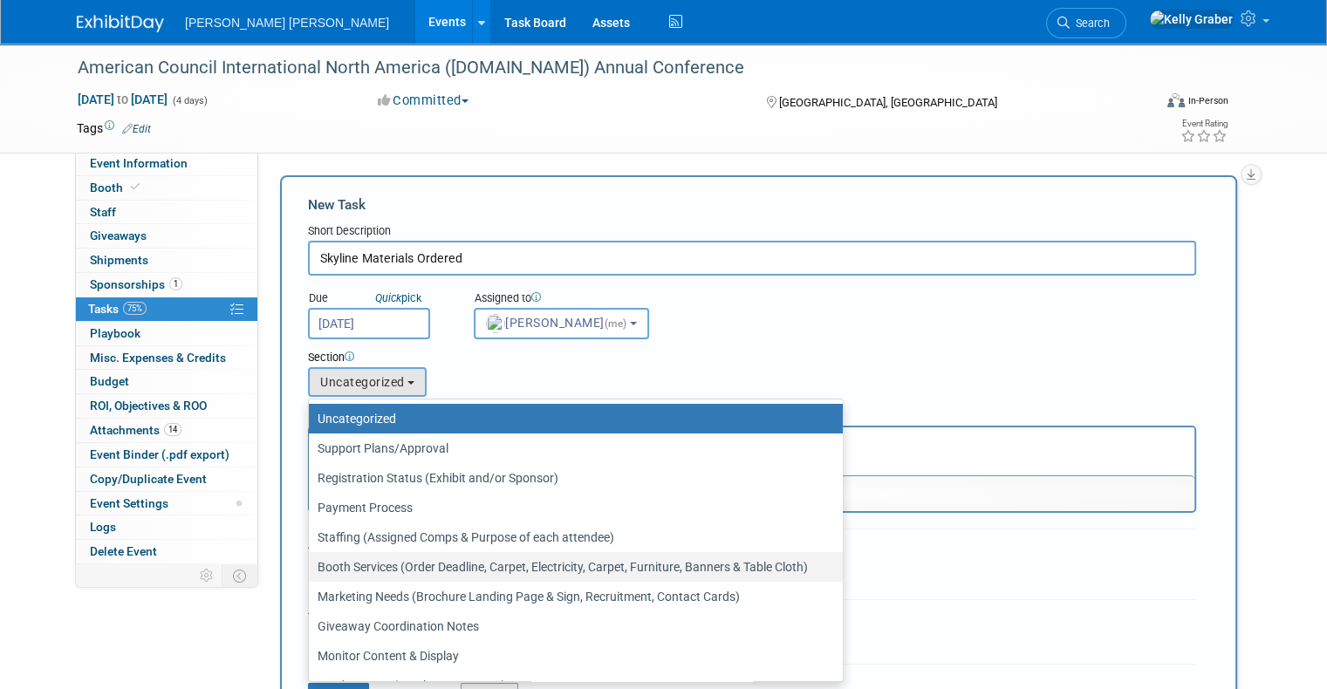
click at [373, 561] on label "Booth Services (Order Deadline, Carpet, Electricity, Carpet, Furniture, Banners…" at bounding box center [571, 567] width 508 height 23
click at [311, 562] on input "Booth Services (Order Deadline, Carpet, Electricity, Carpet, Furniture, Banners…" at bounding box center [305, 567] width 11 height 11
select select "11256254"
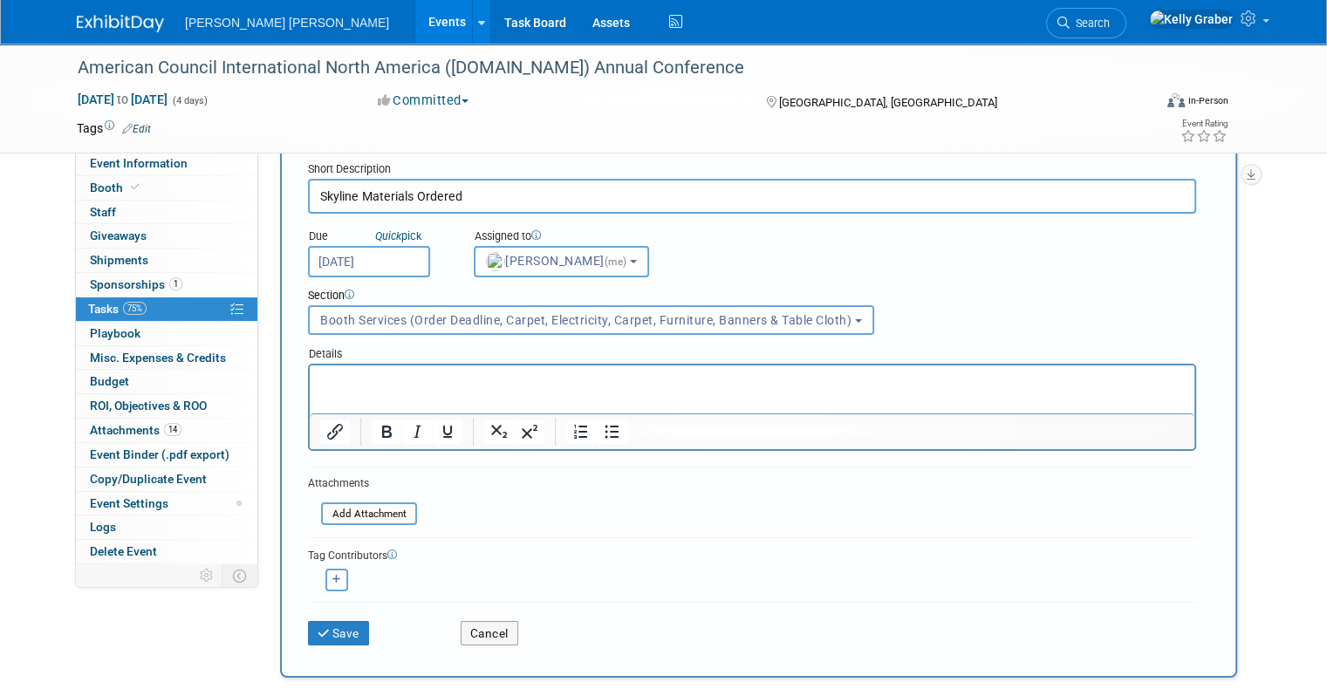
scroll to position [174, 0]
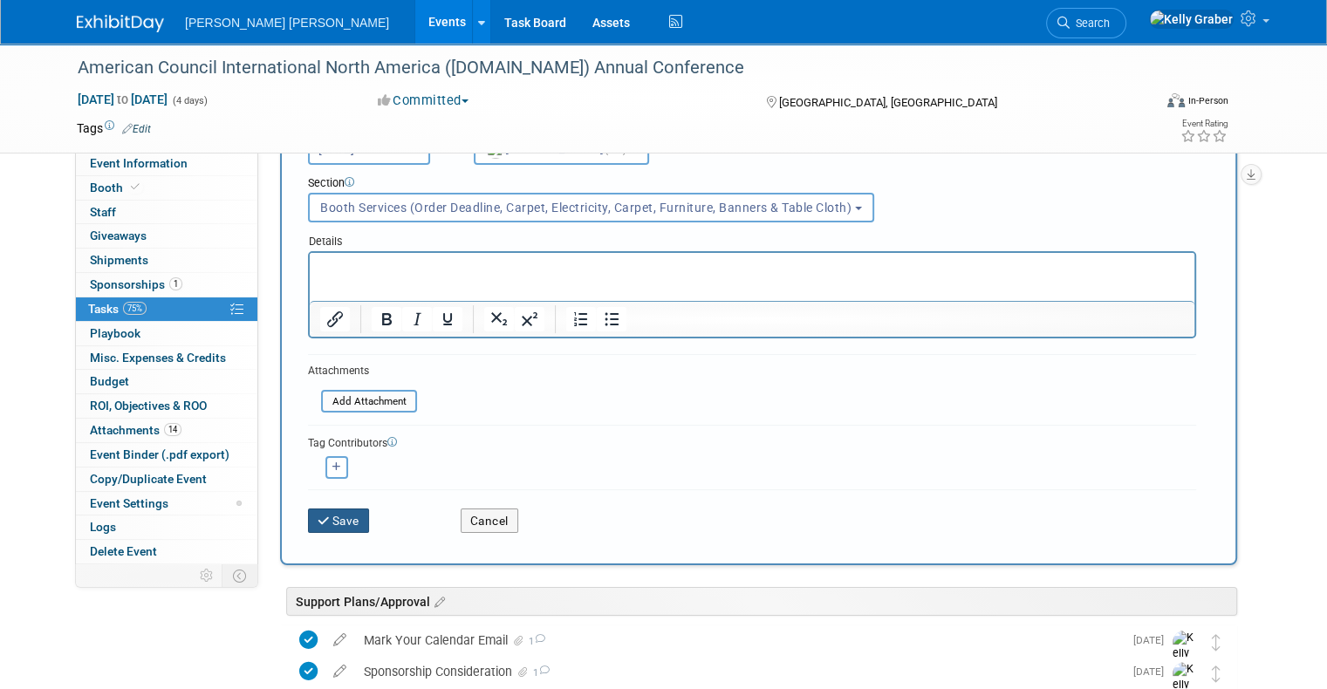
click at [323, 509] on button "Save" at bounding box center [338, 521] width 61 height 24
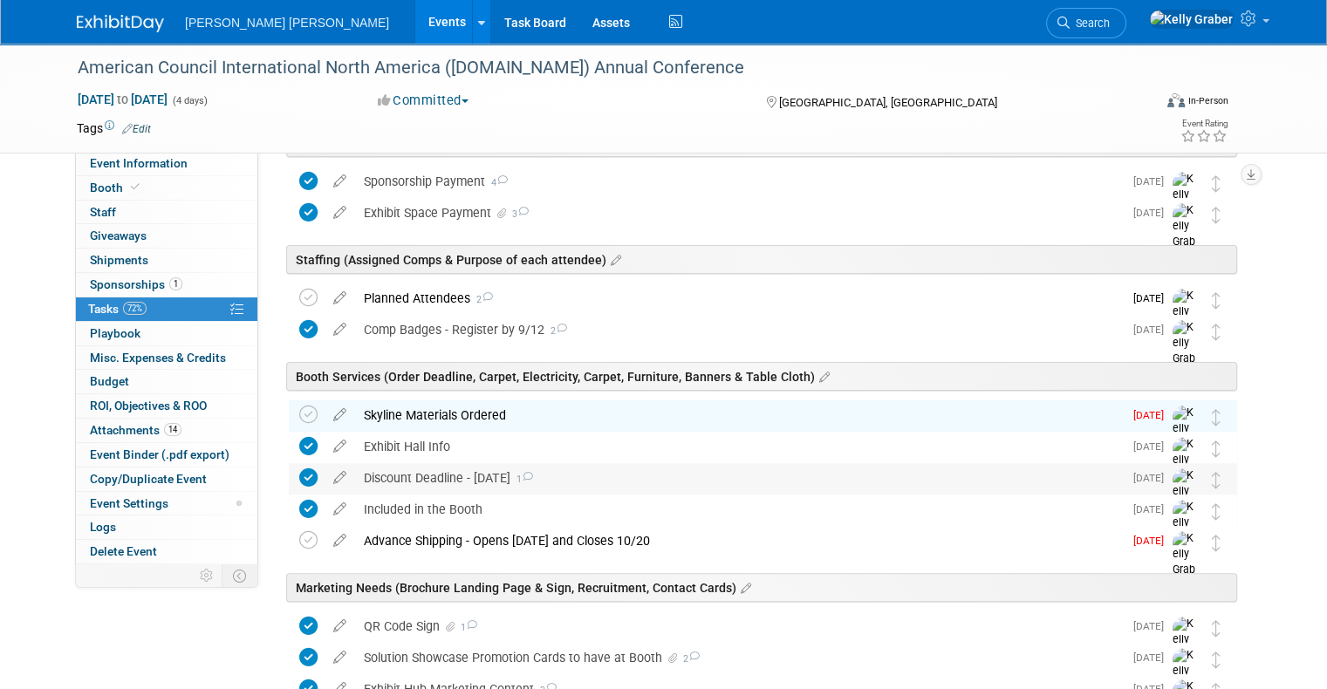
scroll to position [436, 0]
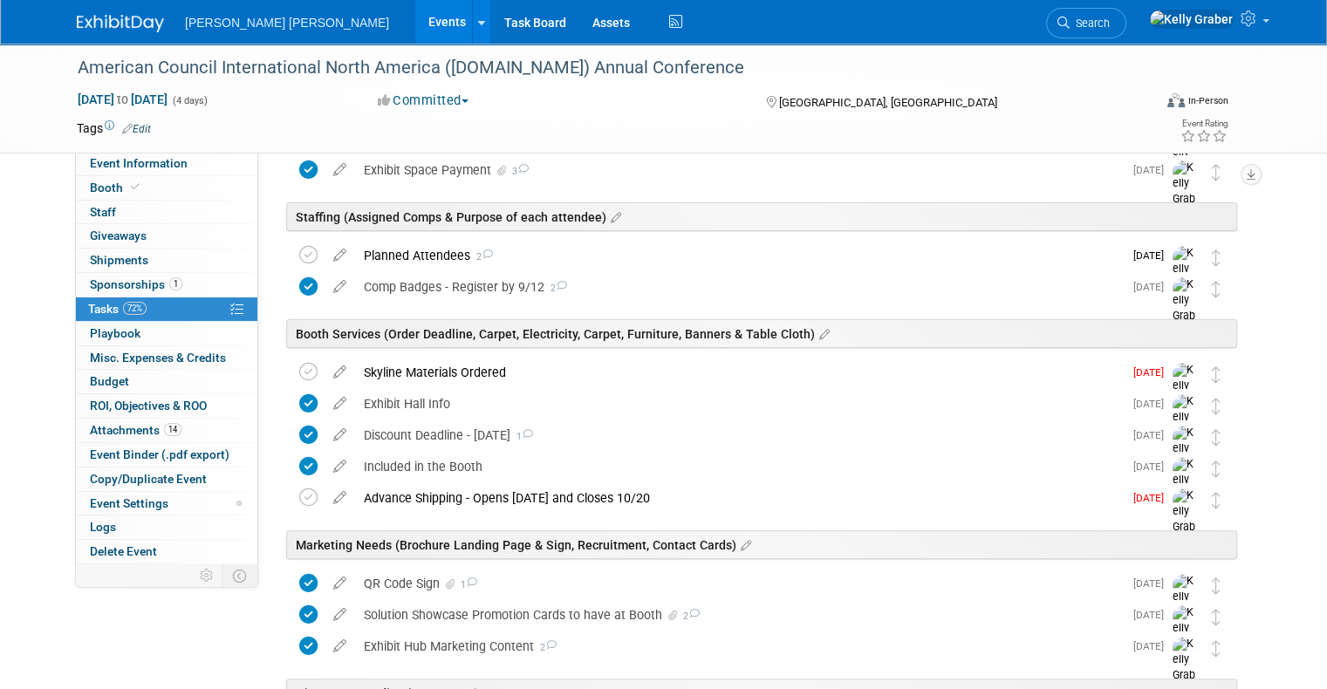
click at [447, 378] on div "Skyline Materials Ordered" at bounding box center [739, 373] width 768 height 30
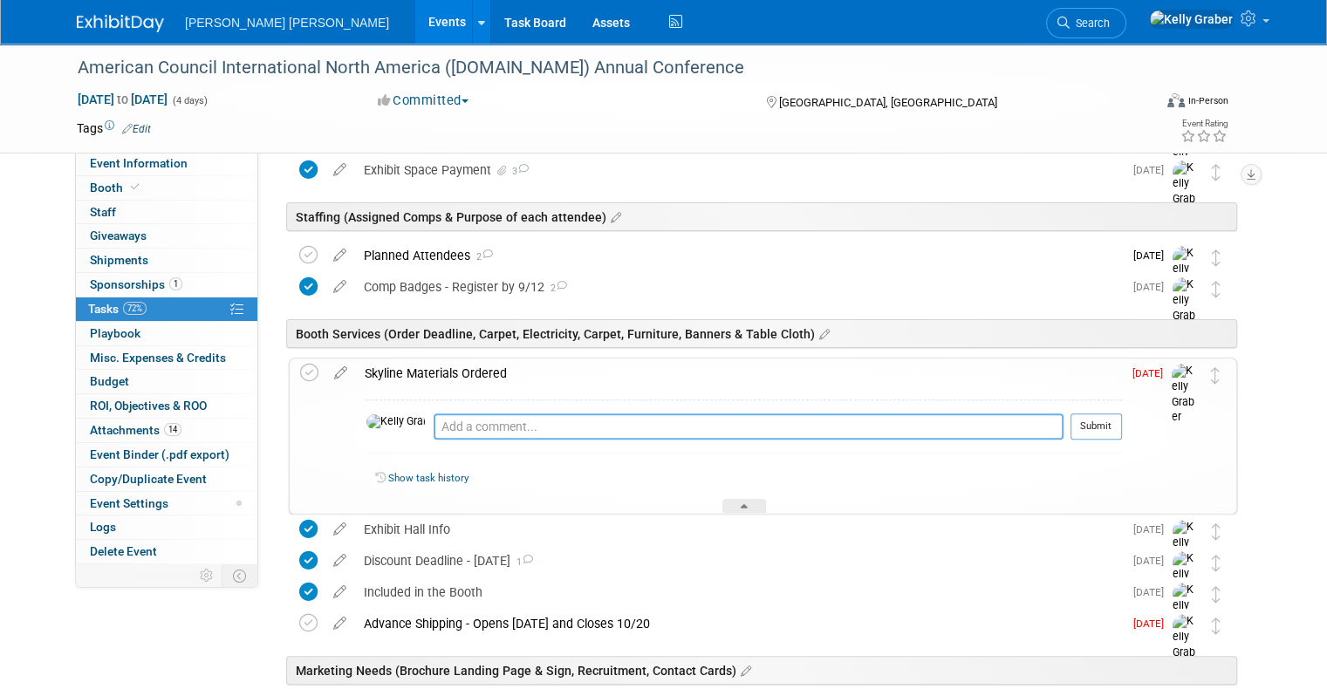
click at [446, 423] on textarea at bounding box center [748, 426] width 630 height 26
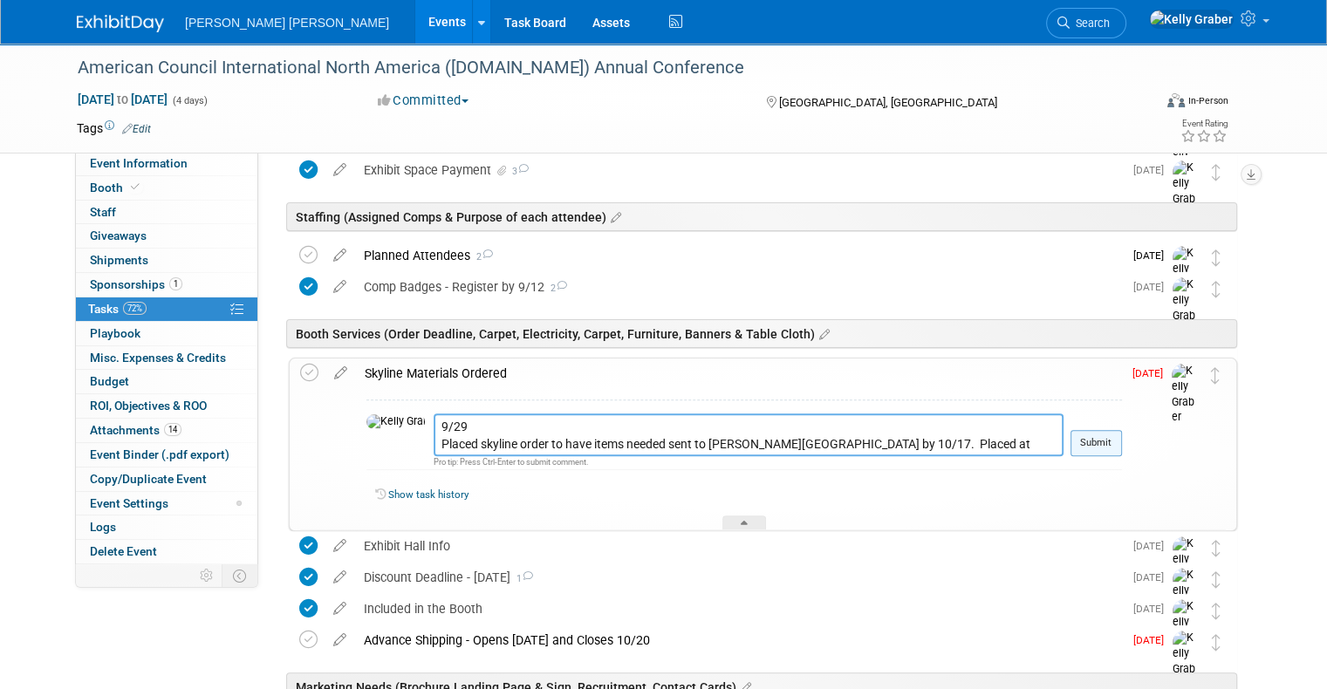
type textarea "9/29 Placed skyline order to have items needed sent to [PERSON_NAME][GEOGRAPHIC…"
click at [1109, 437] on button "Submit" at bounding box center [1095, 443] width 51 height 26
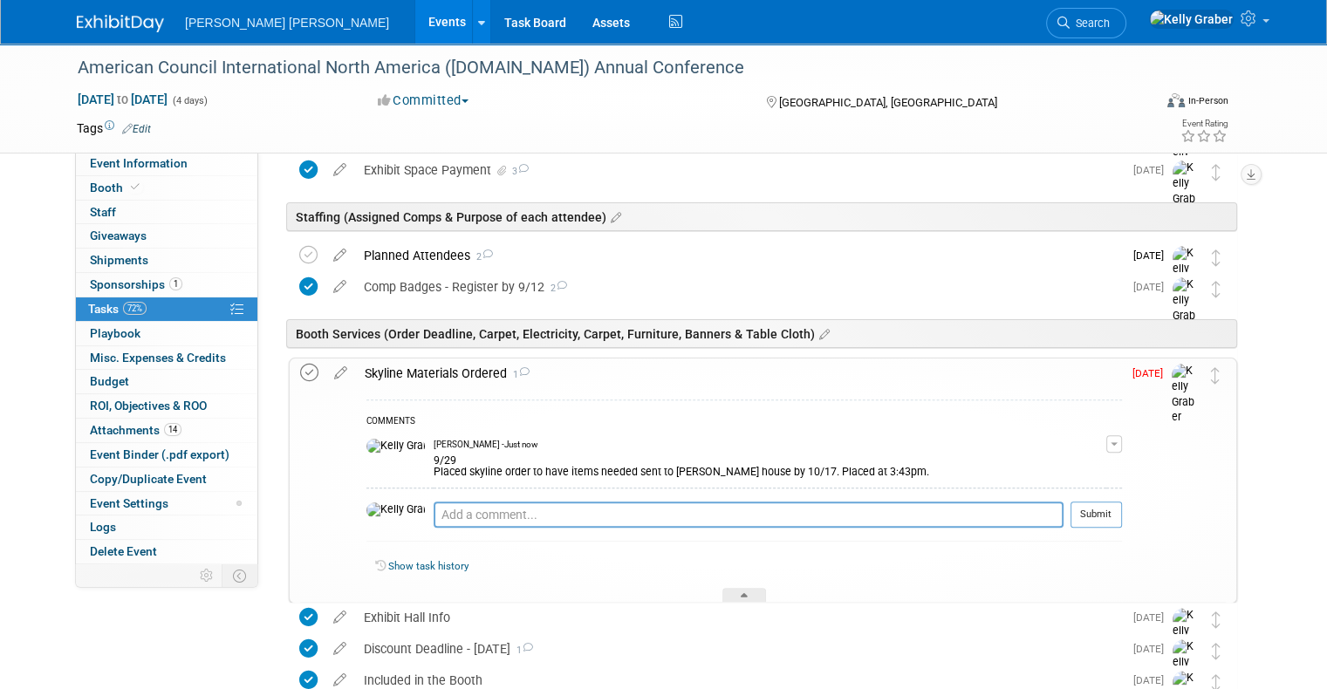
click at [301, 372] on icon at bounding box center [309, 373] width 18 height 18
click at [757, 588] on div at bounding box center [744, 595] width 44 height 15
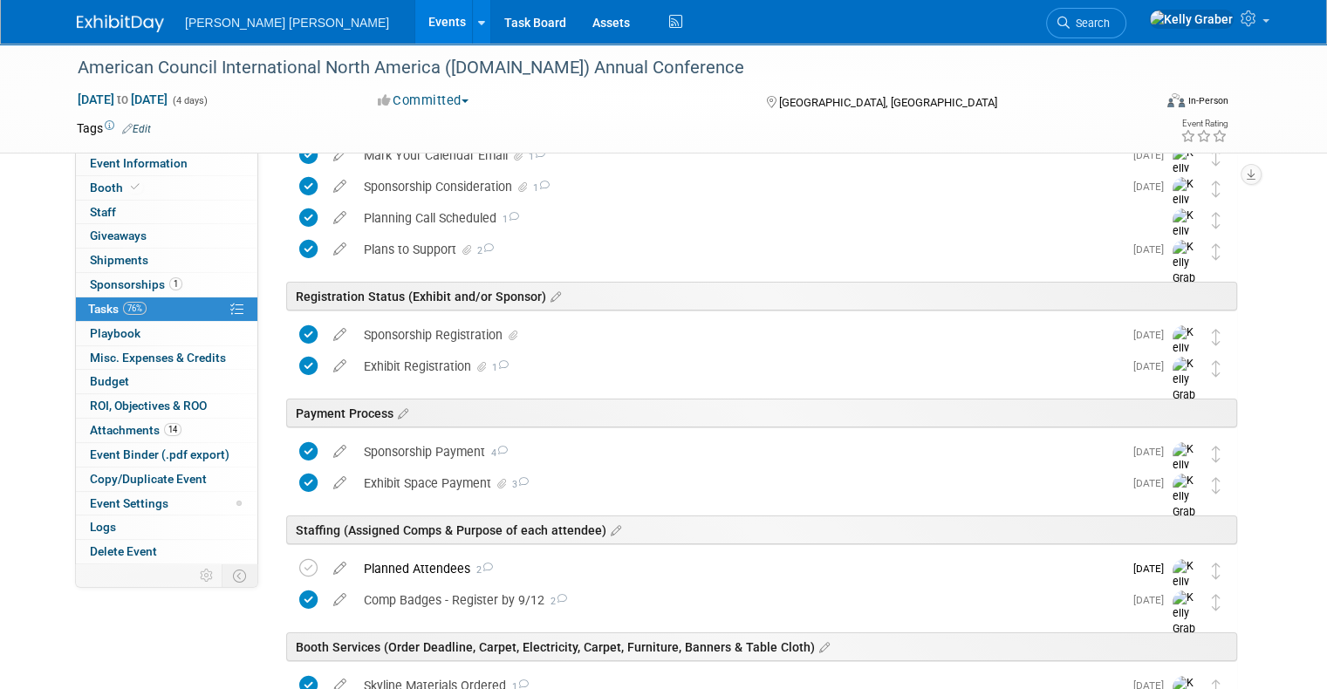
scroll to position [0, 0]
